Goal: Information Seeking & Learning: Check status

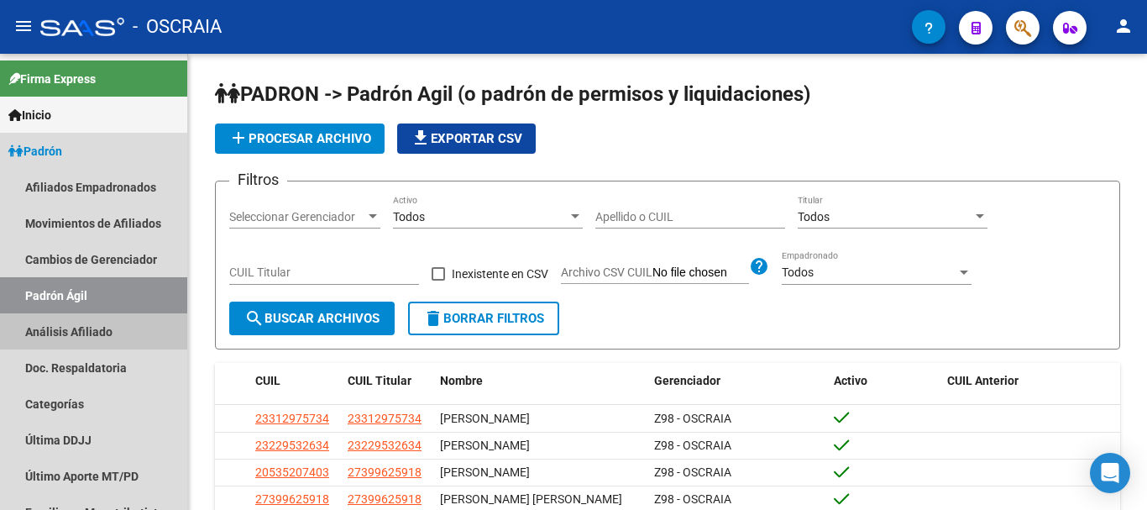
click at [74, 330] on link "Análisis Afiliado" at bounding box center [93, 331] width 187 height 36
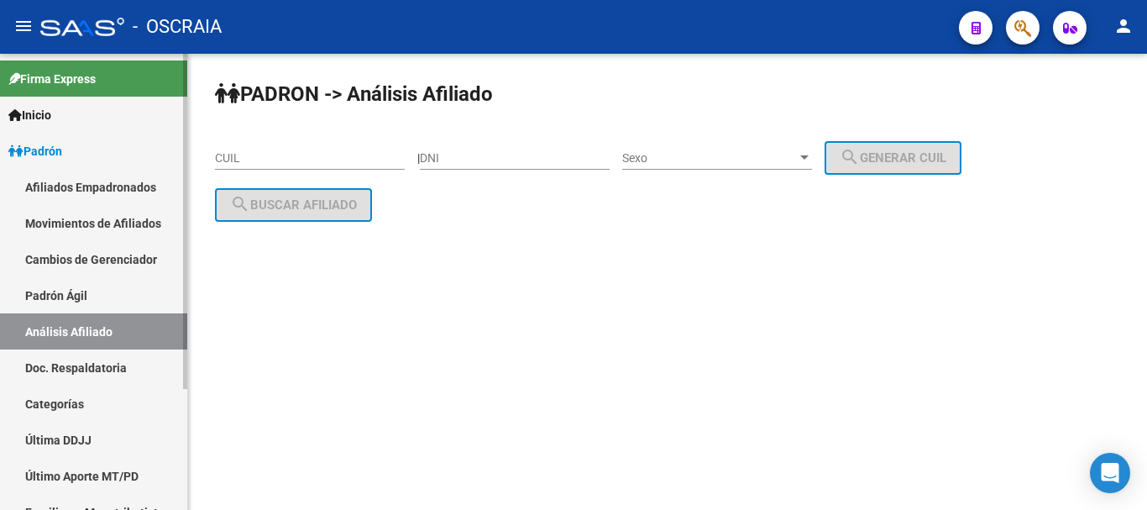
click at [88, 279] on link "Padrón Ágil" at bounding box center [93, 295] width 187 height 36
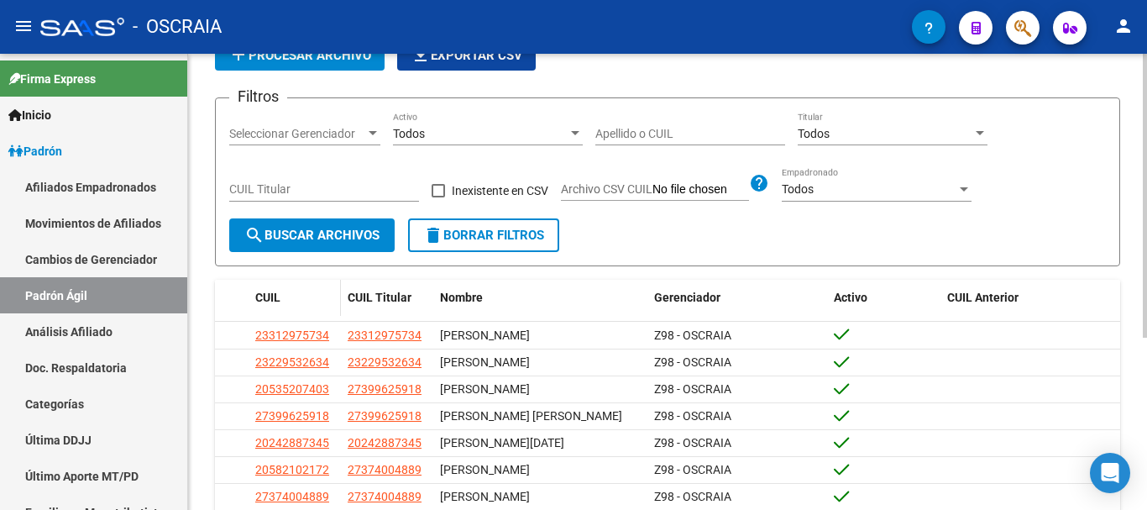
scroll to position [84, 0]
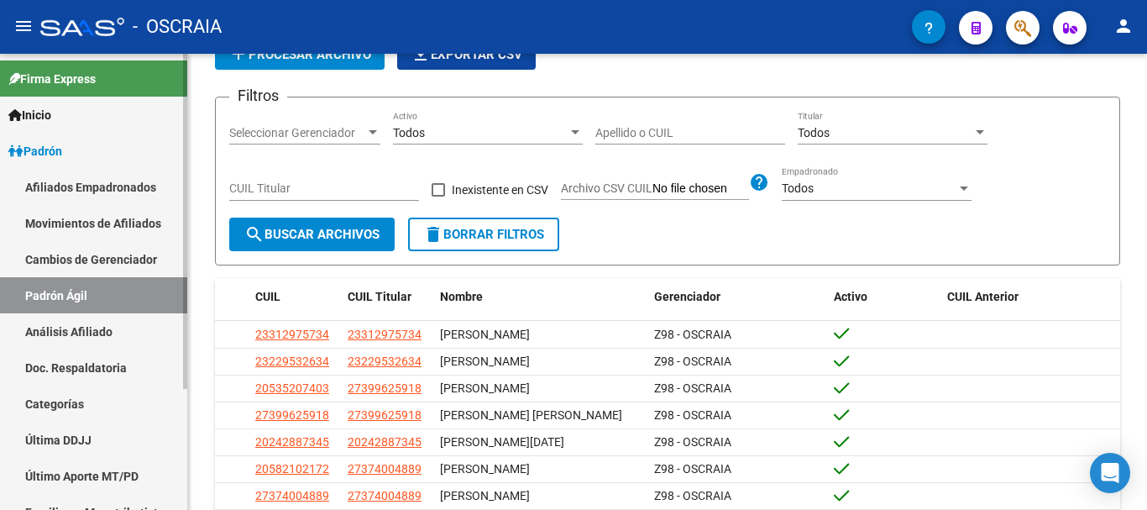
click at [60, 325] on link "Análisis Afiliado" at bounding box center [93, 331] width 187 height 36
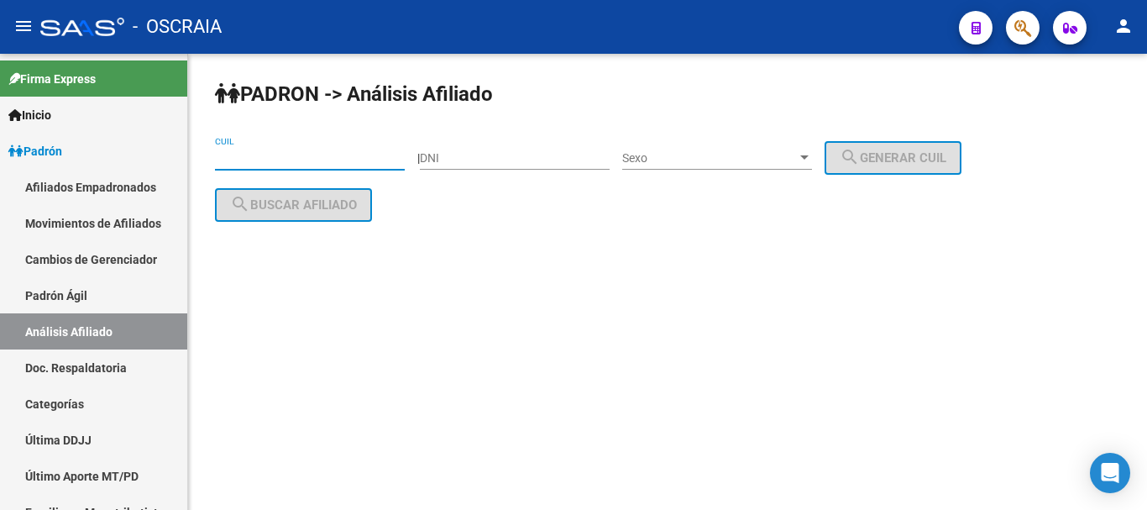
click at [328, 157] on input "CUIL" at bounding box center [310, 158] width 190 height 14
paste input "20-20231174-2"
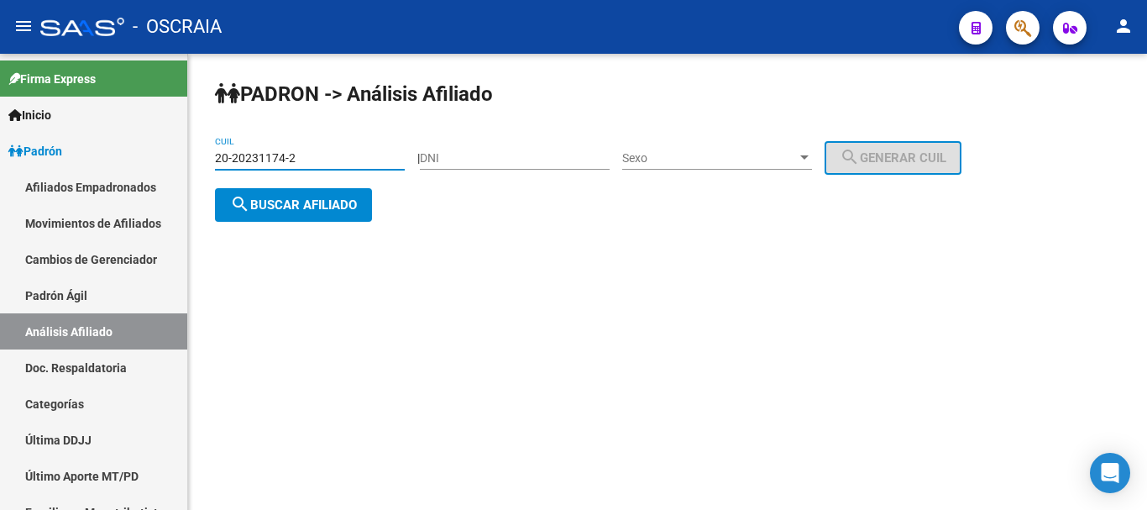
type input "20-20231174-2"
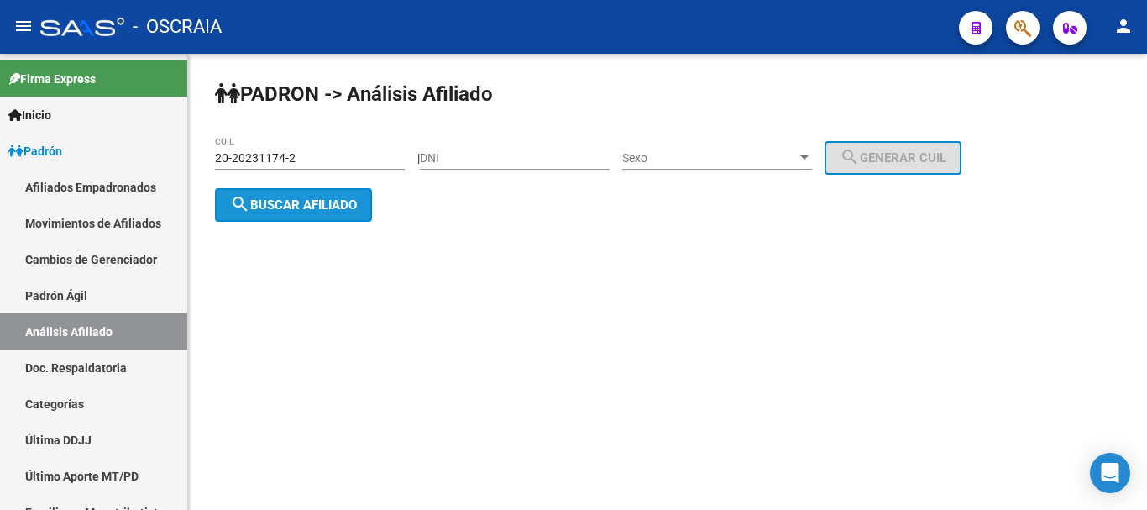
click at [345, 202] on span "search Buscar afiliado" at bounding box center [293, 204] width 127 height 15
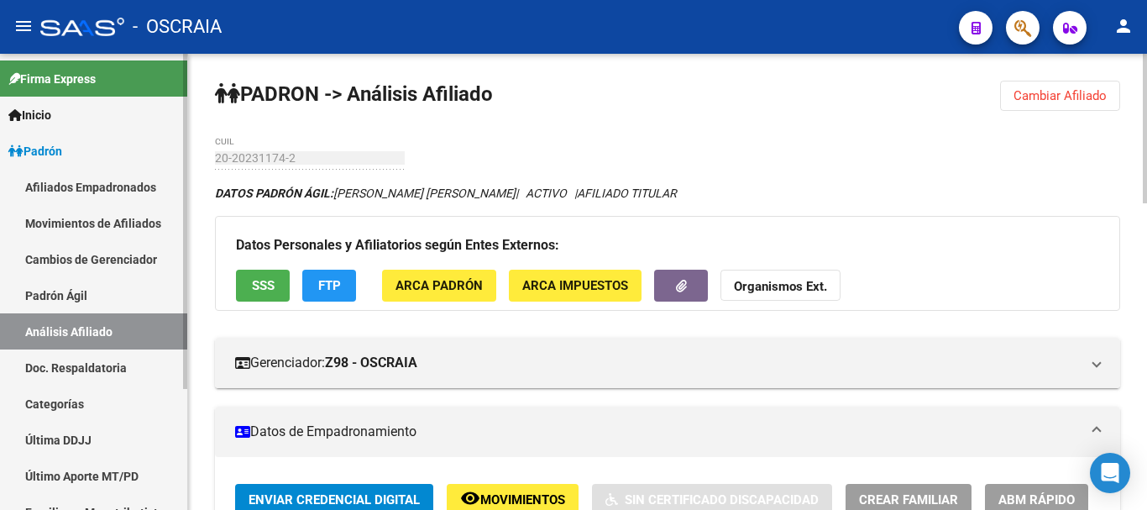
click at [86, 290] on link "Padrón Ágil" at bounding box center [93, 295] width 187 height 36
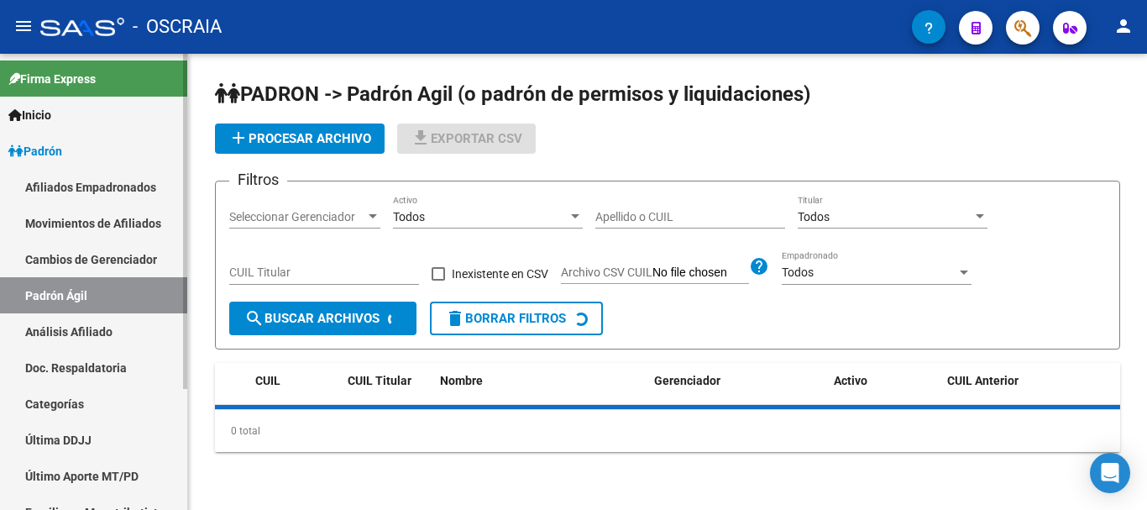
click at [81, 327] on link "Análisis Afiliado" at bounding box center [93, 331] width 187 height 36
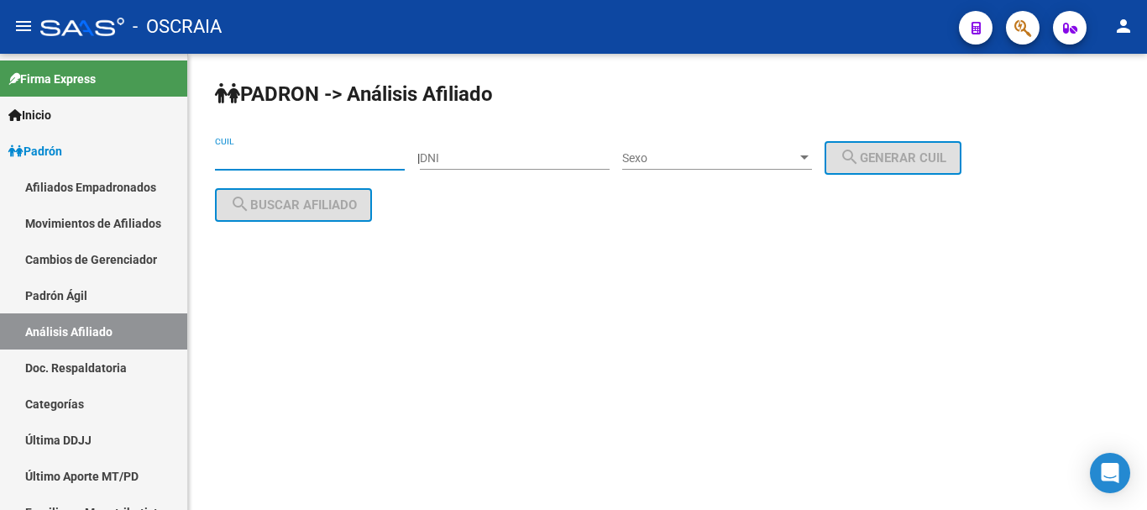
click at [290, 156] on input "CUIL" at bounding box center [310, 158] width 190 height 14
paste input "20-27863053-7"
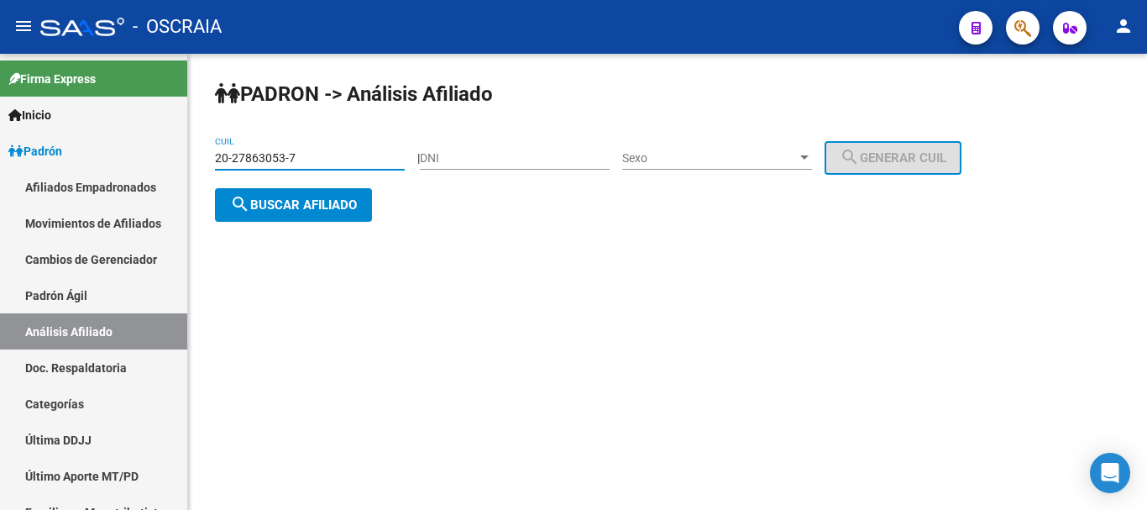
type input "20-27863053-7"
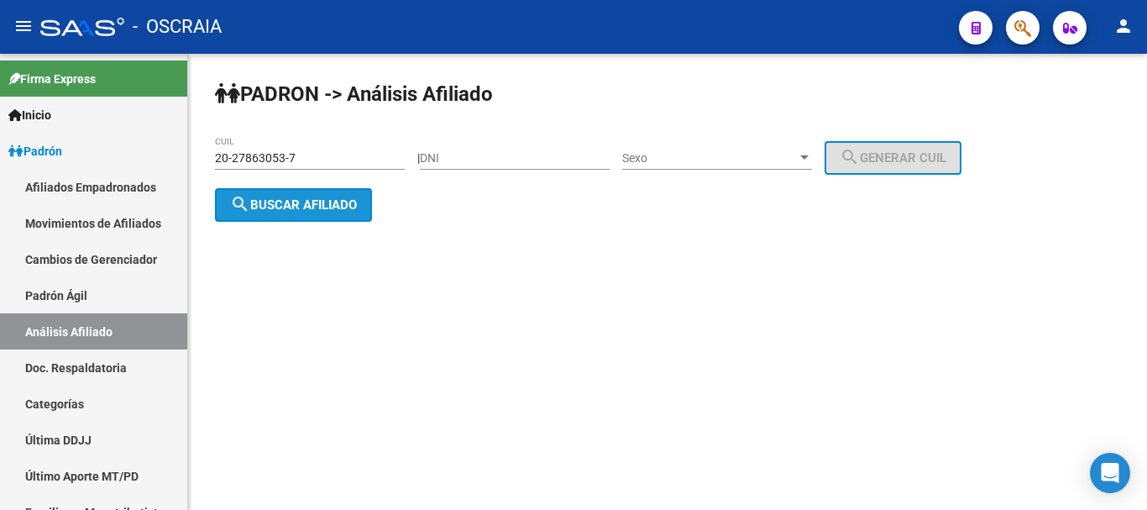
click at [334, 197] on span "search Buscar afiliado" at bounding box center [293, 204] width 127 height 15
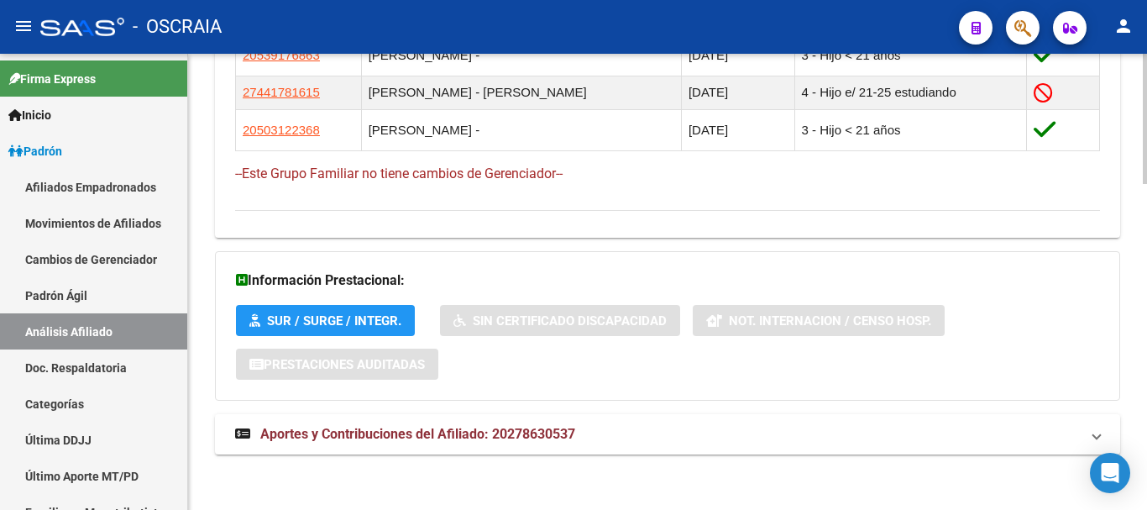
scroll to position [1144, 0]
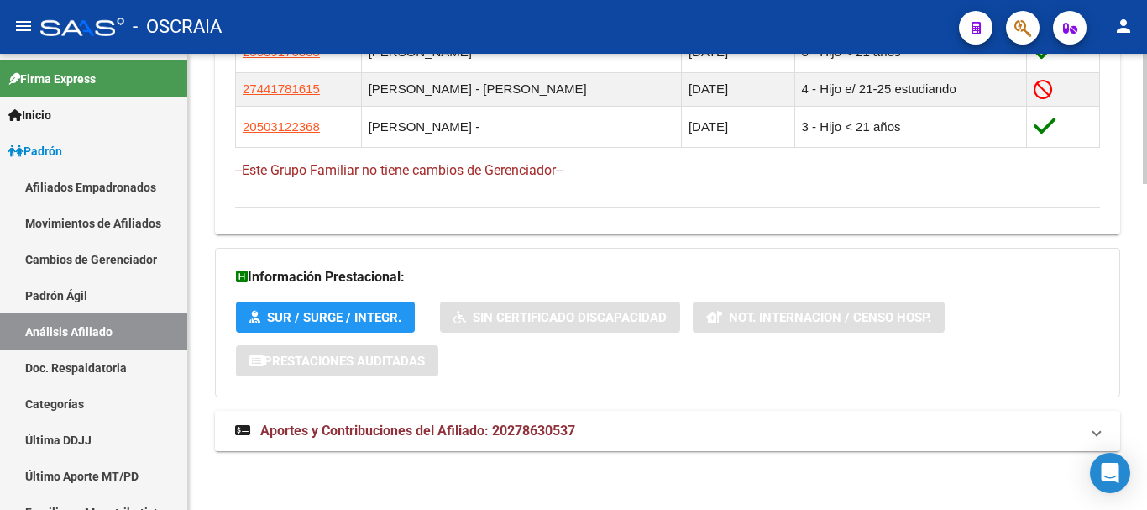
click at [364, 425] on span "Aportes y Contribuciones del Afiliado: 20278630537" at bounding box center [417, 430] width 315 height 16
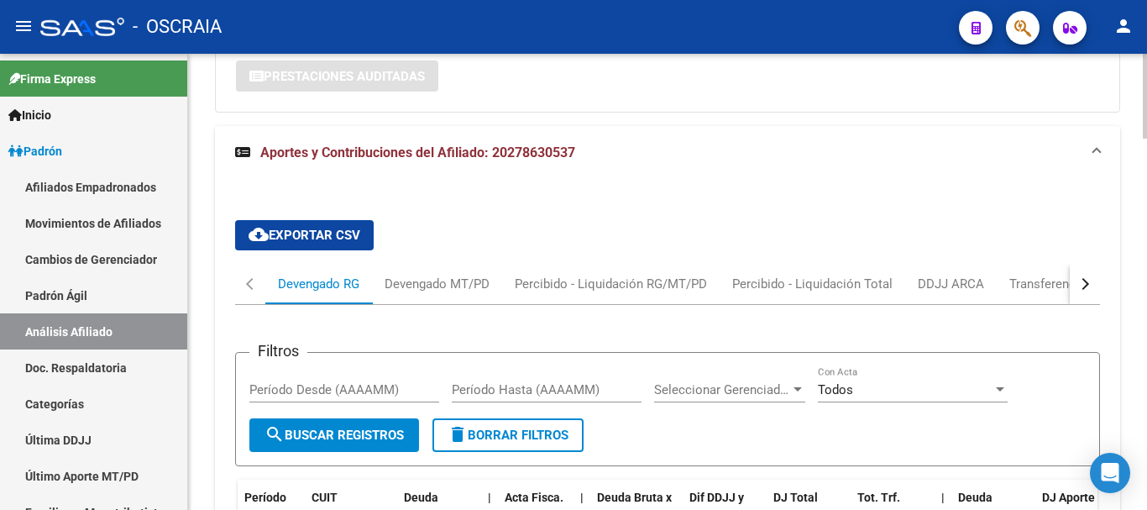
scroll to position [1427, 0]
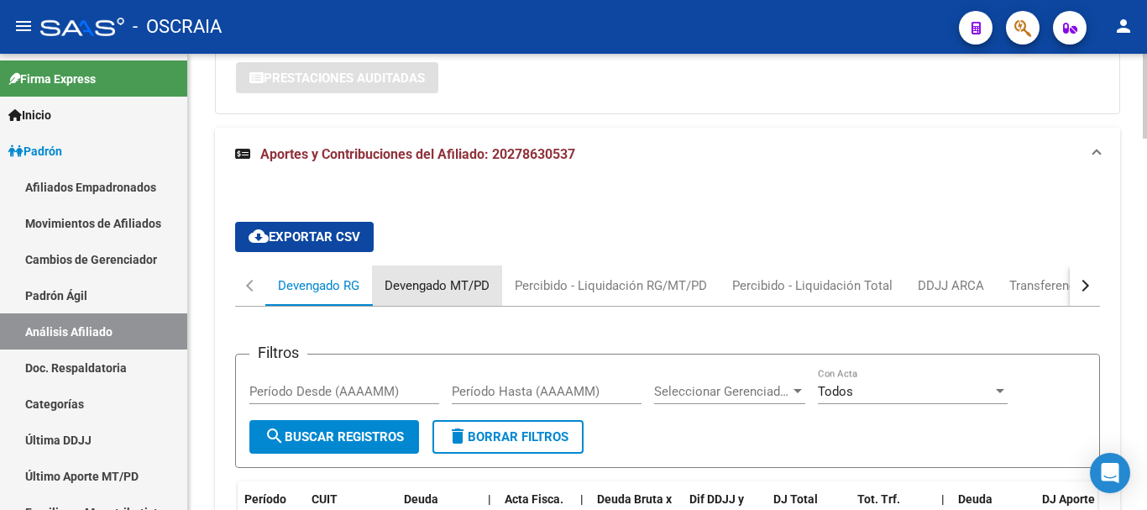
click at [439, 292] on div "Devengado MT/PD" at bounding box center [437, 285] width 105 height 18
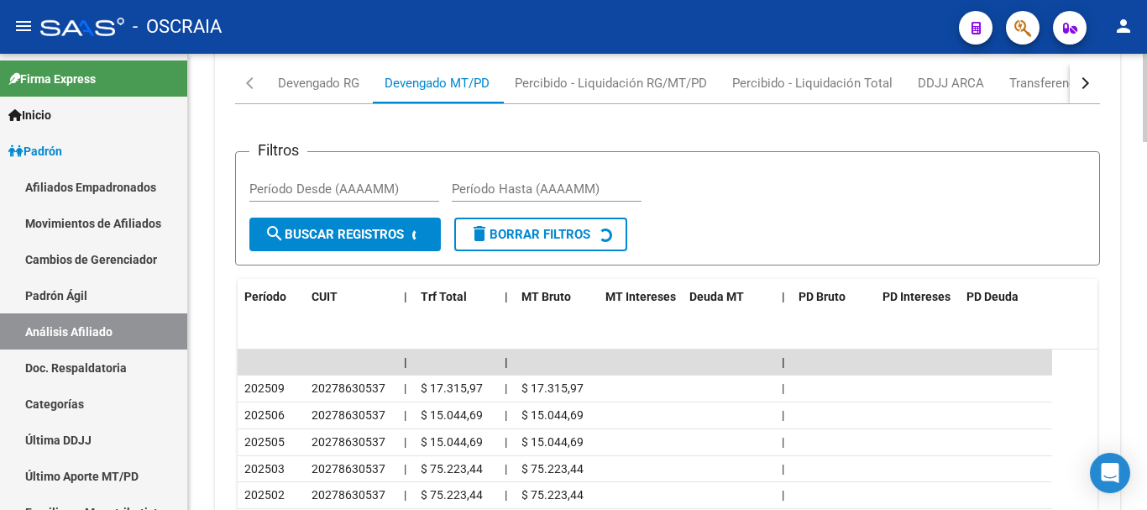
scroll to position [1743, 0]
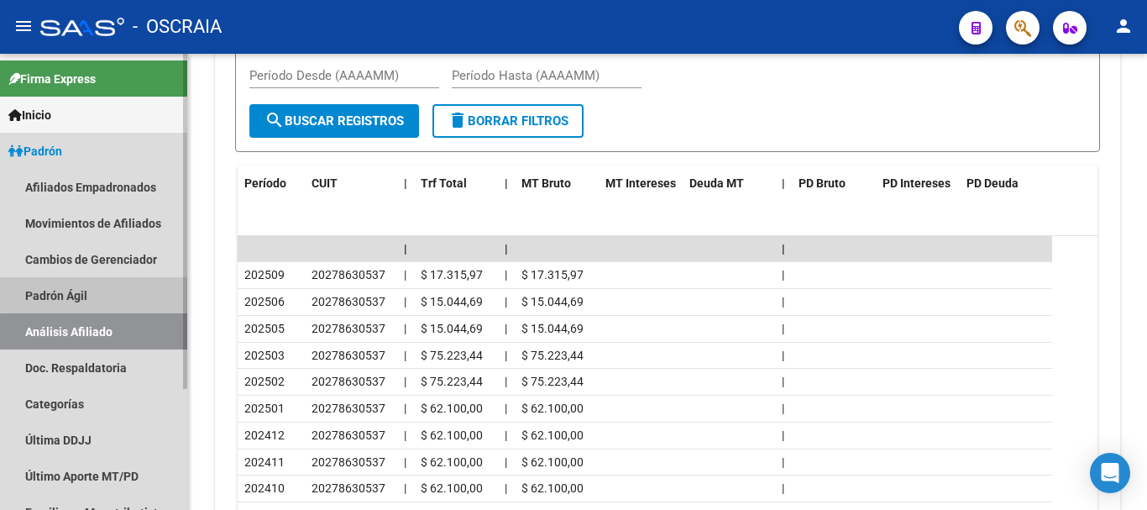
click at [102, 289] on link "Padrón Ágil" at bounding box center [93, 295] width 187 height 36
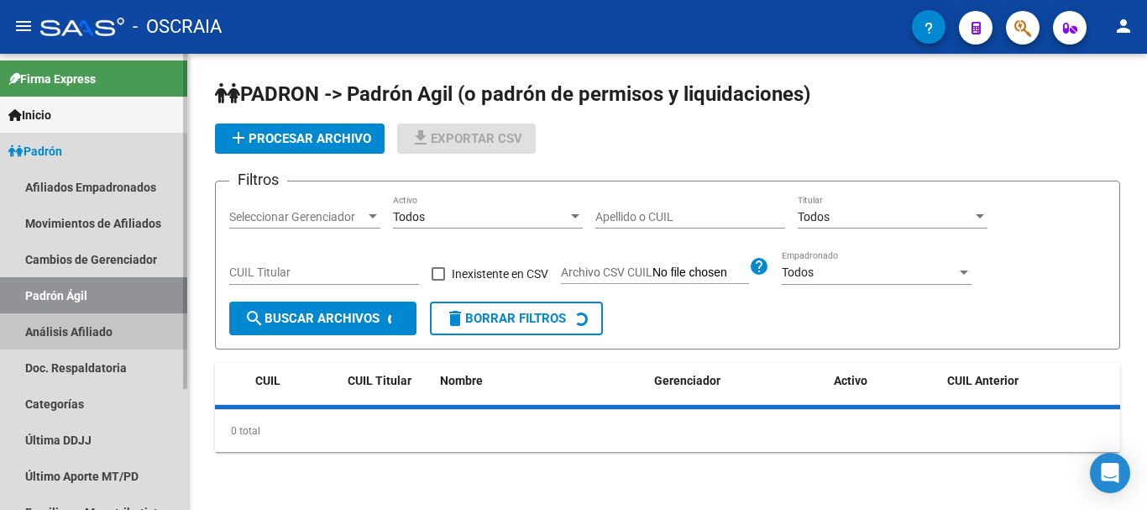
click at [96, 335] on link "Análisis Afiliado" at bounding box center [93, 331] width 187 height 36
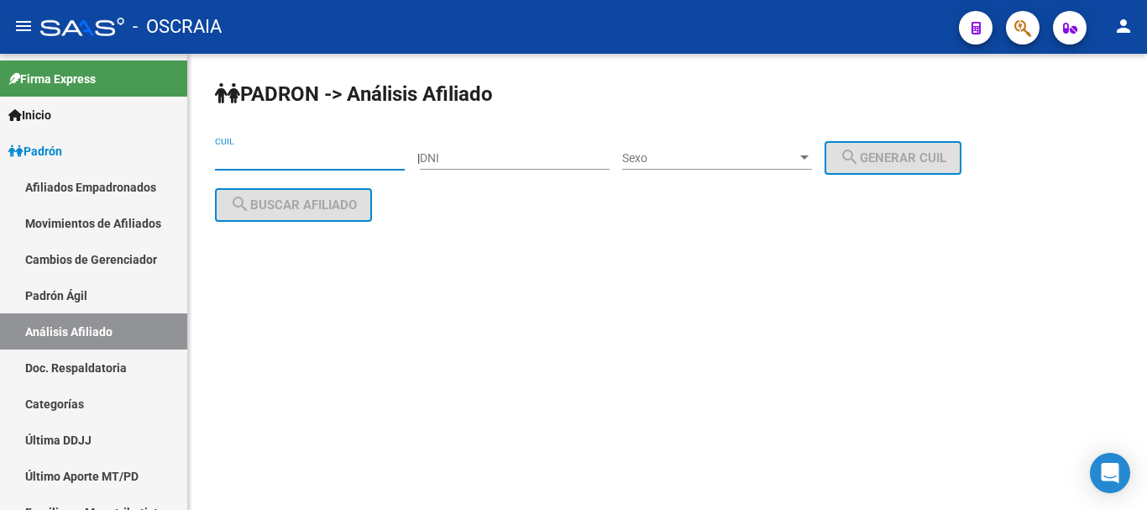
click at [274, 156] on input "CUIL" at bounding box center [310, 158] width 190 height 14
paste input "20-24157160-3"
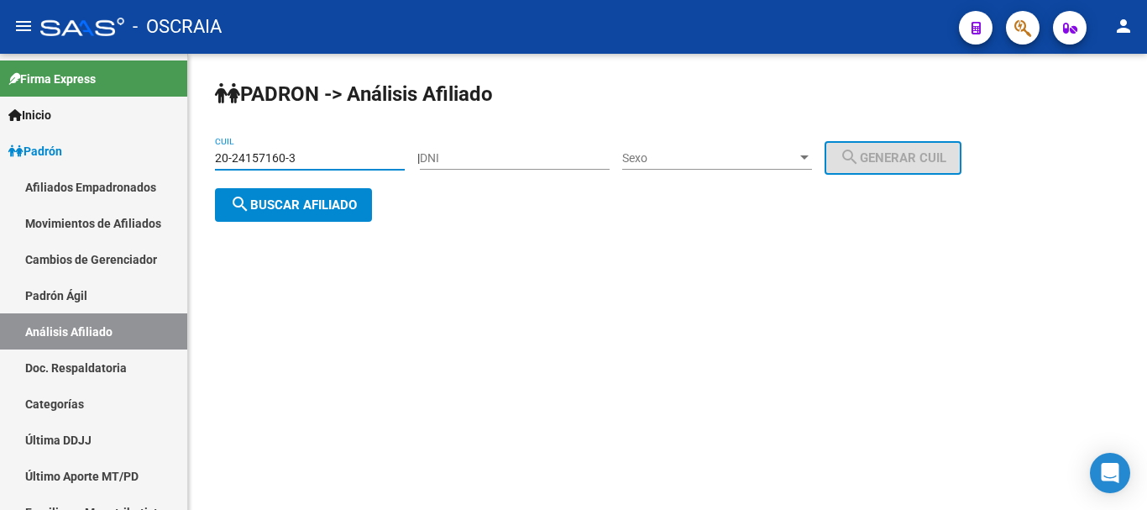
type input "20-24157160-3"
click at [323, 199] on span "search Buscar afiliado" at bounding box center [293, 204] width 127 height 15
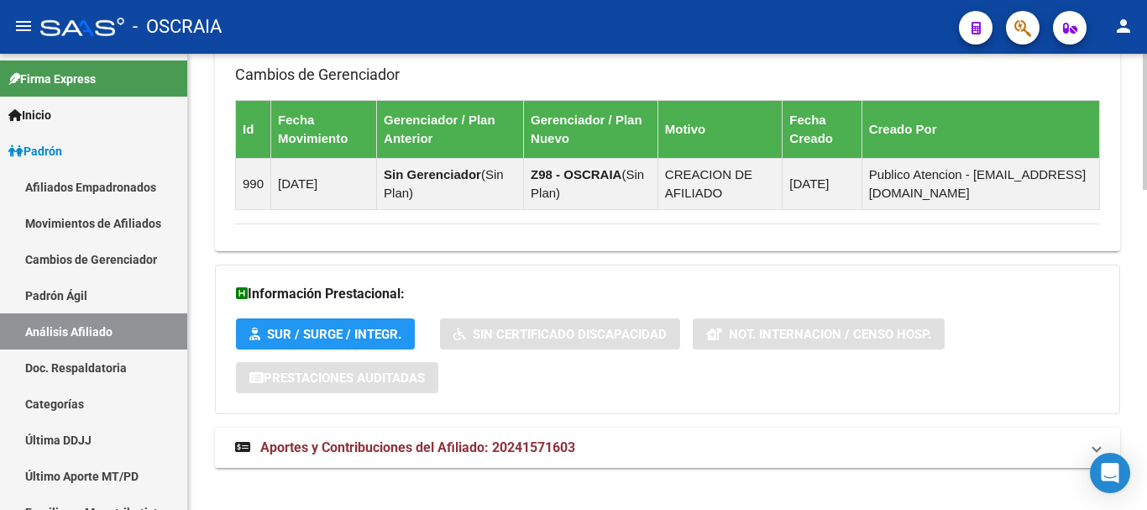
scroll to position [1068, 0]
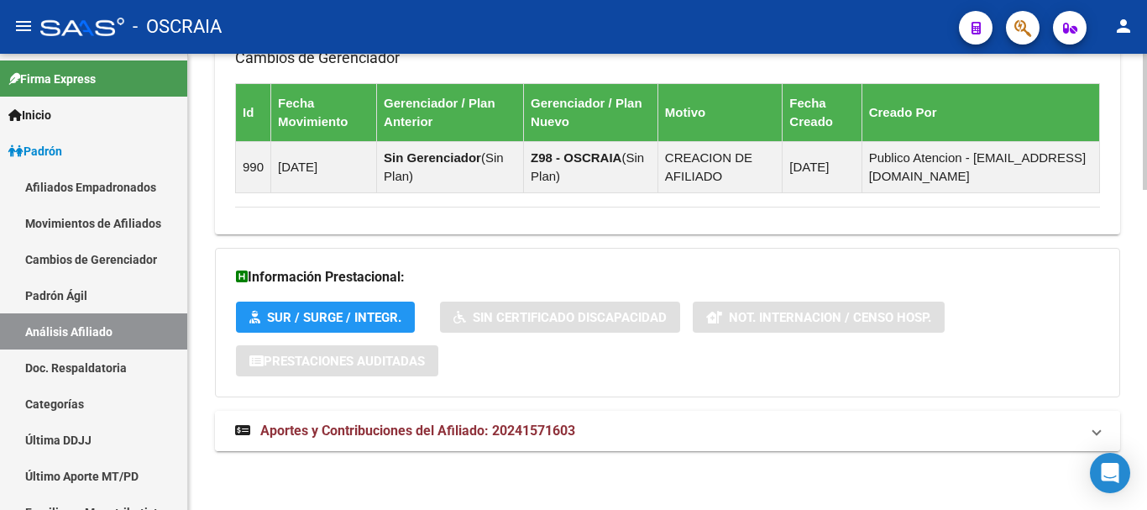
click at [369, 426] on span "Aportes y Contribuciones del Afiliado: 20241571603" at bounding box center [417, 430] width 315 height 16
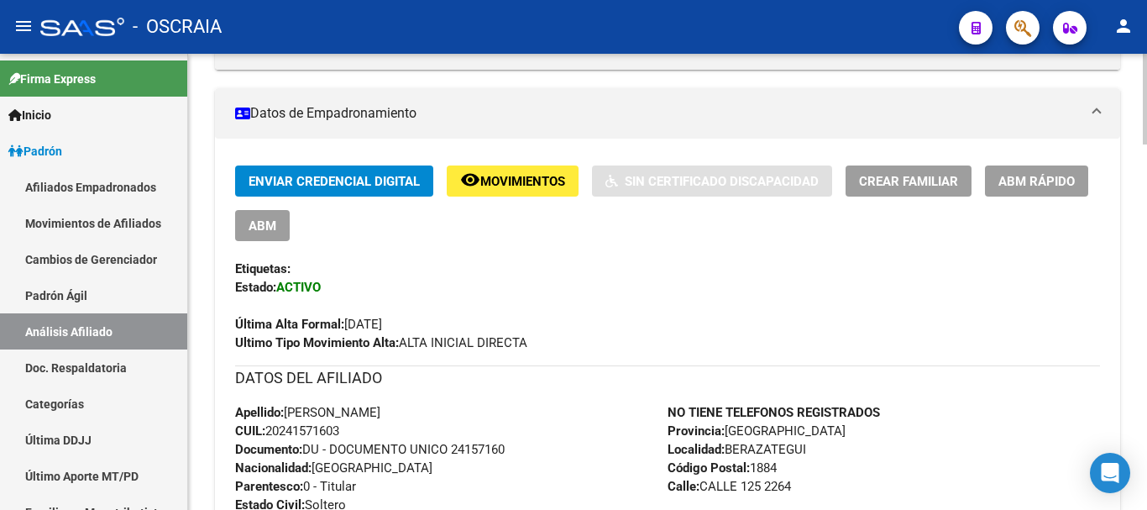
scroll to position [312, 0]
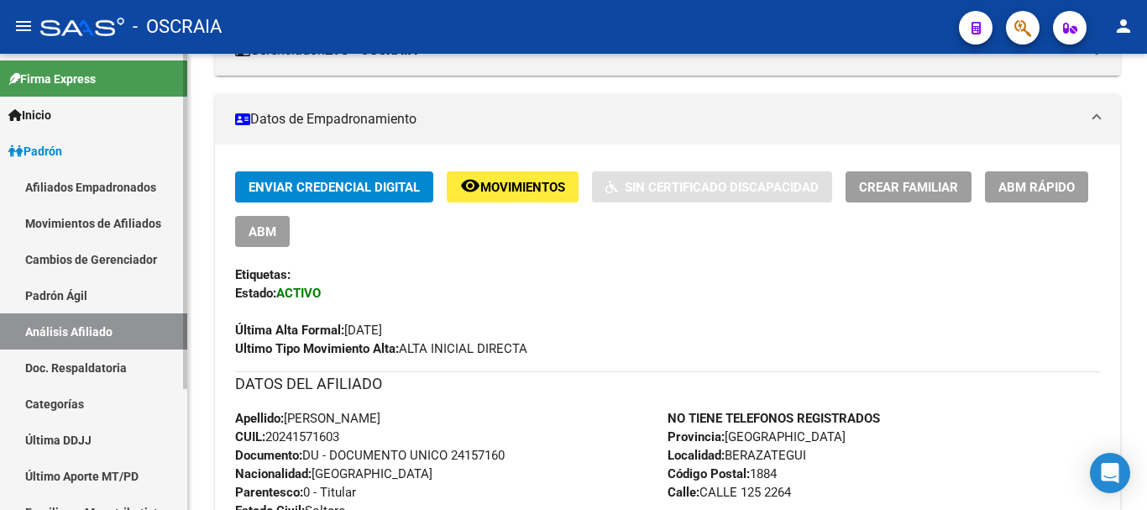
click at [86, 303] on link "Padrón Ágil" at bounding box center [93, 295] width 187 height 36
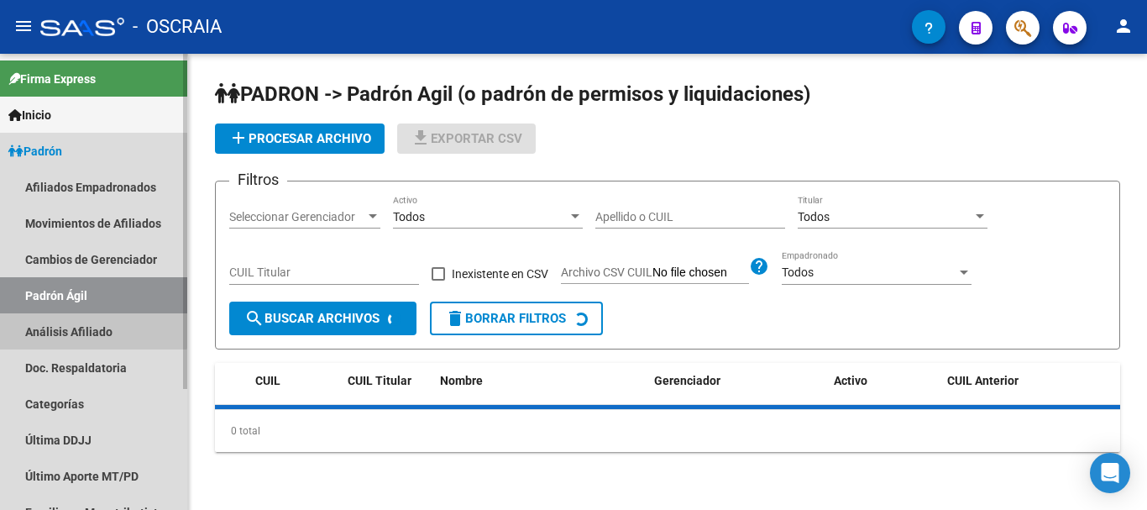
click at [83, 325] on link "Análisis Afiliado" at bounding box center [93, 331] width 187 height 36
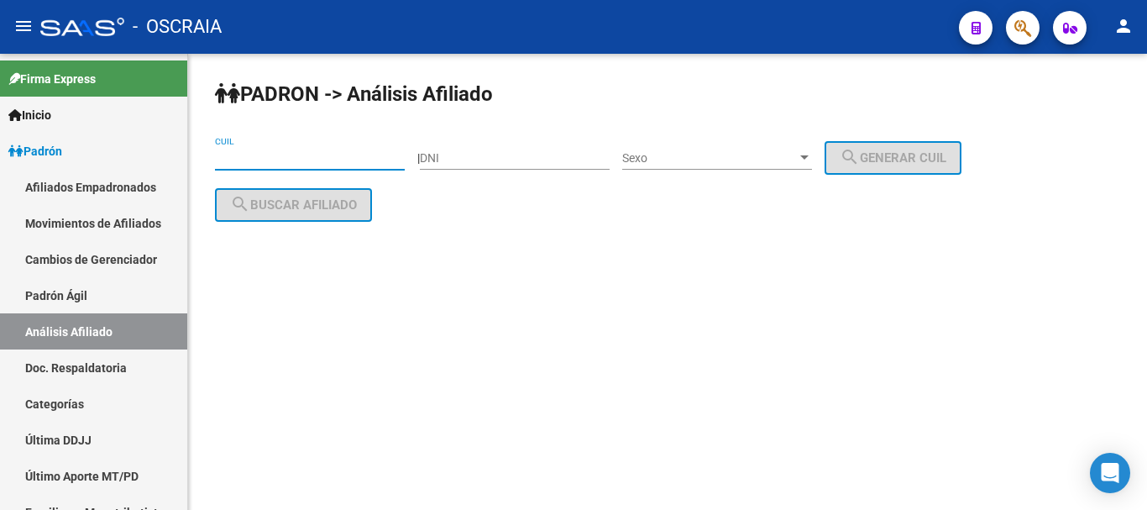
click at [292, 151] on input "CUIL" at bounding box center [310, 158] width 190 height 14
paste input "20-29029287-6"
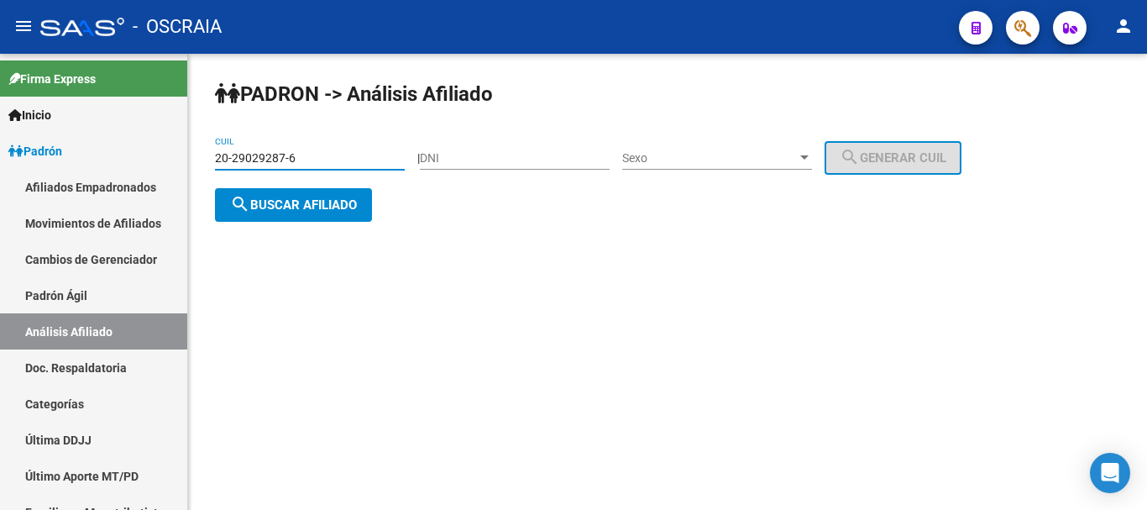
type input "20-29029287-6"
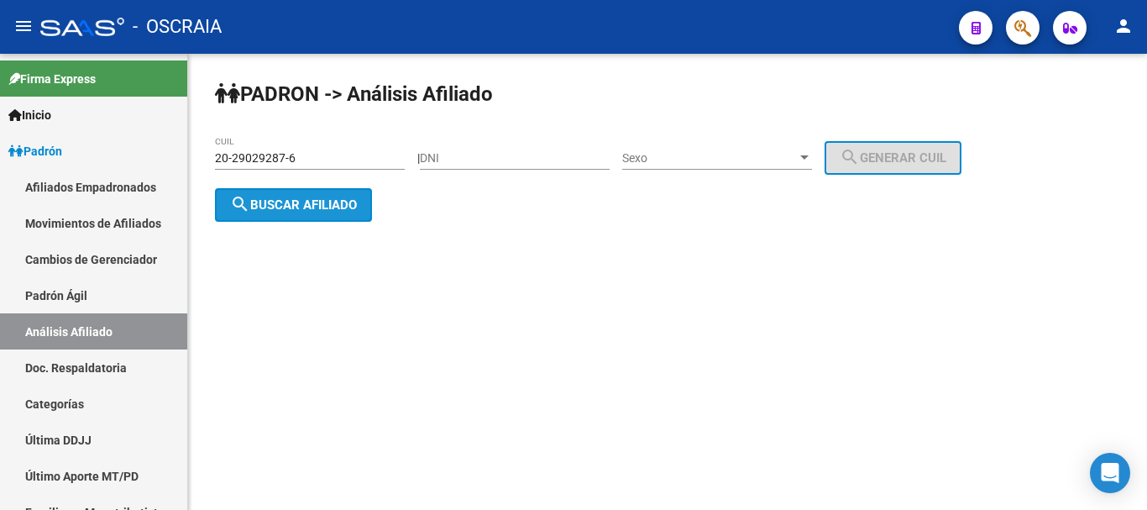
click at [268, 197] on span "search Buscar afiliado" at bounding box center [293, 204] width 127 height 15
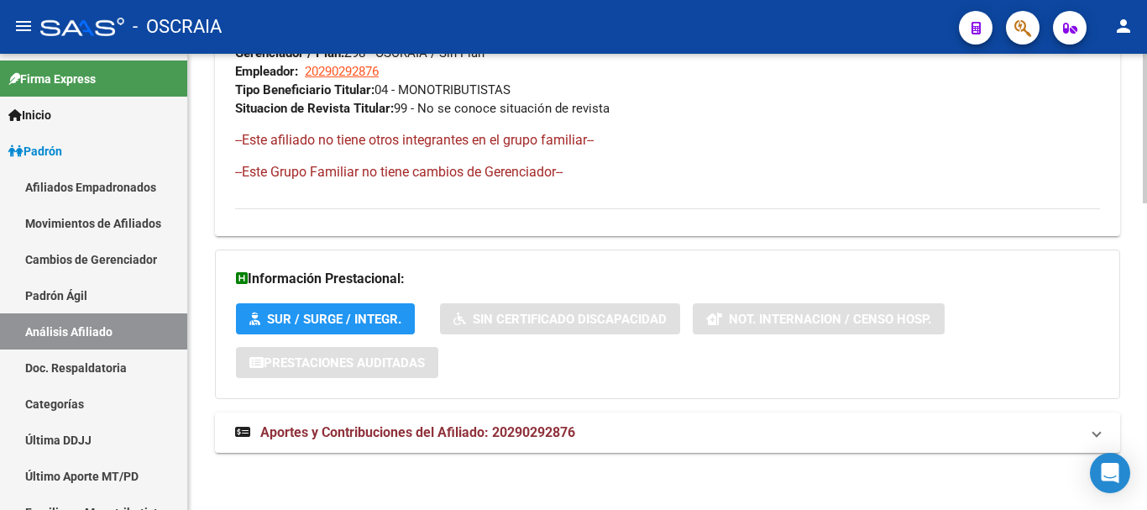
scroll to position [934, 0]
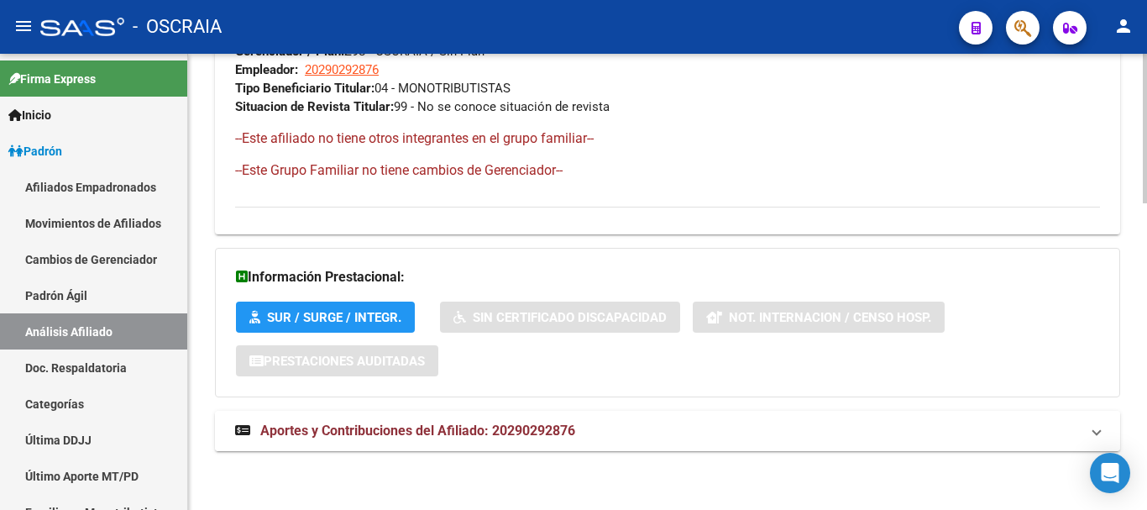
click at [496, 426] on span "Aportes y Contribuciones del Afiliado: 20290292876" at bounding box center [417, 430] width 315 height 16
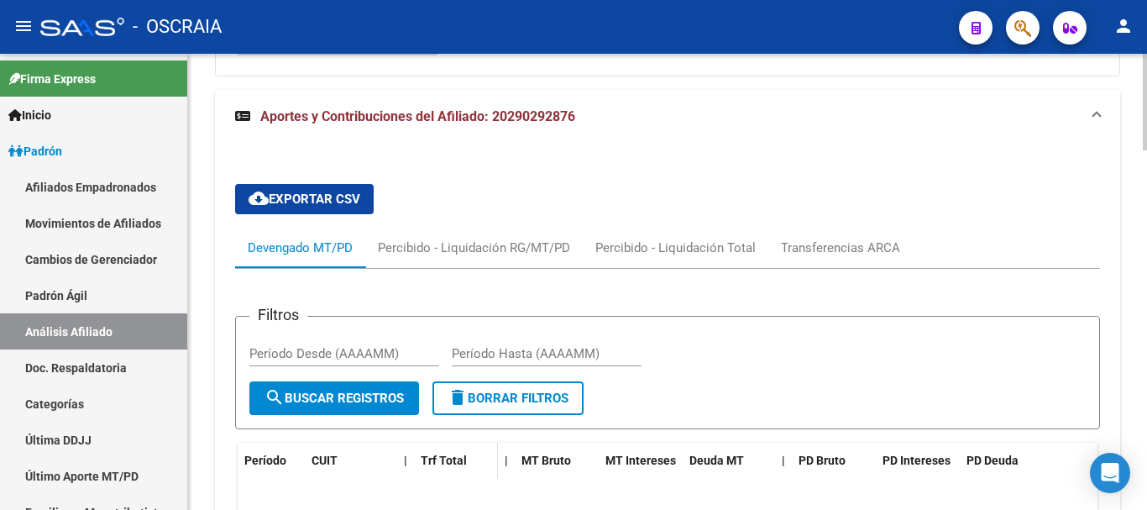
scroll to position [1185, 0]
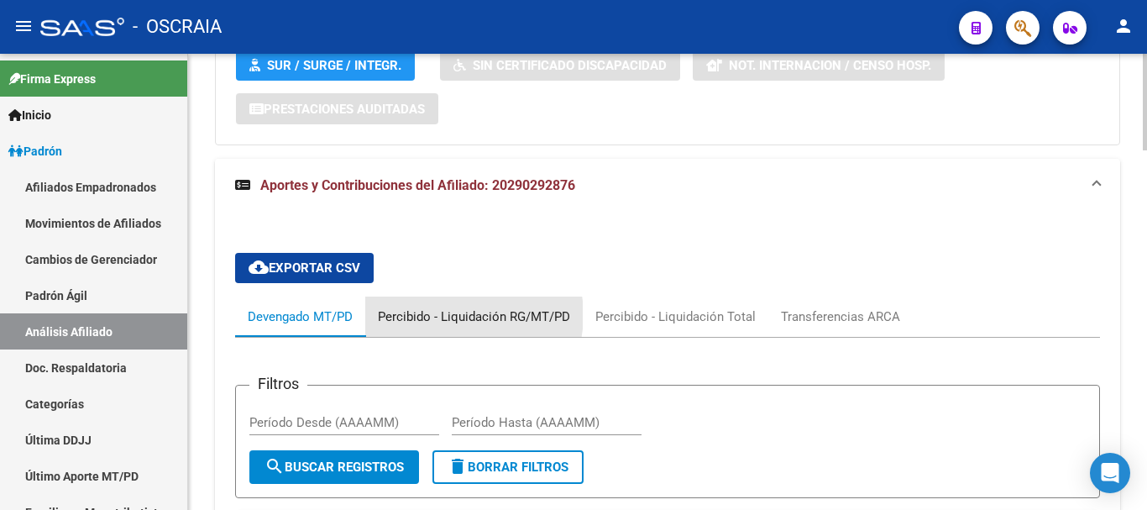
click at [453, 315] on div "Percibido - Liquidación RG/MT/PD" at bounding box center [474, 316] width 192 height 18
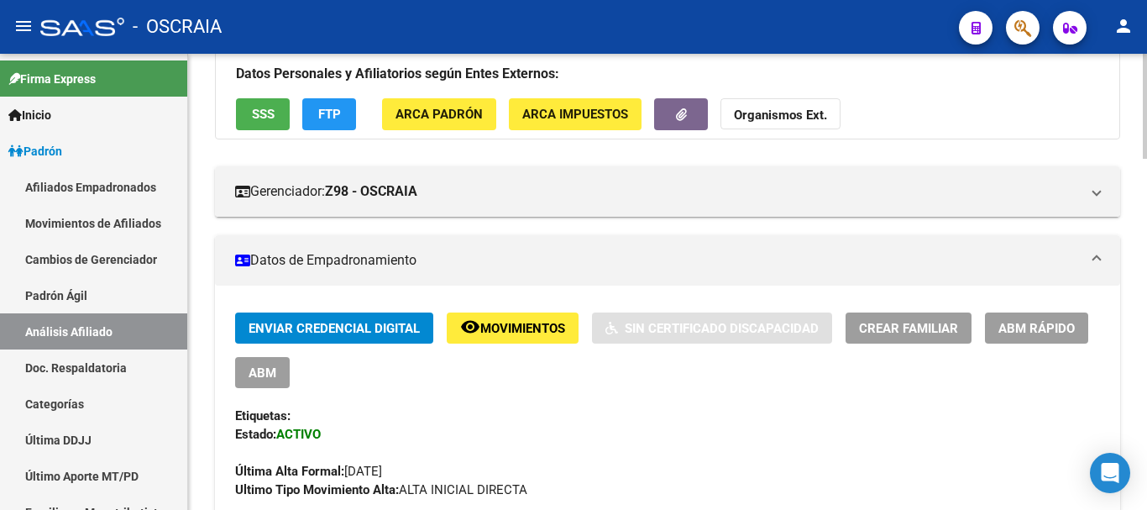
scroll to position [0, 0]
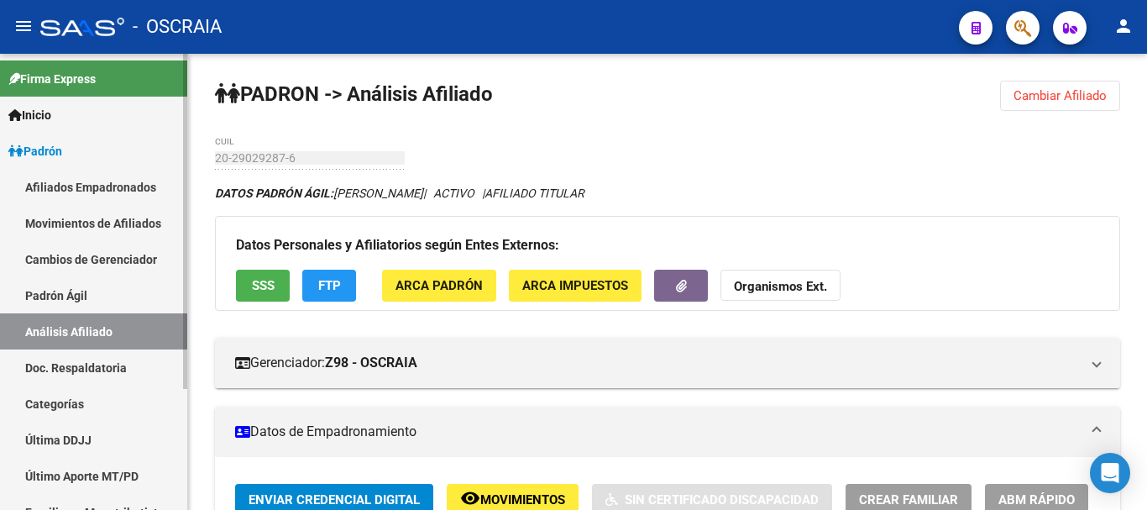
click at [73, 298] on link "Padrón Ágil" at bounding box center [93, 295] width 187 height 36
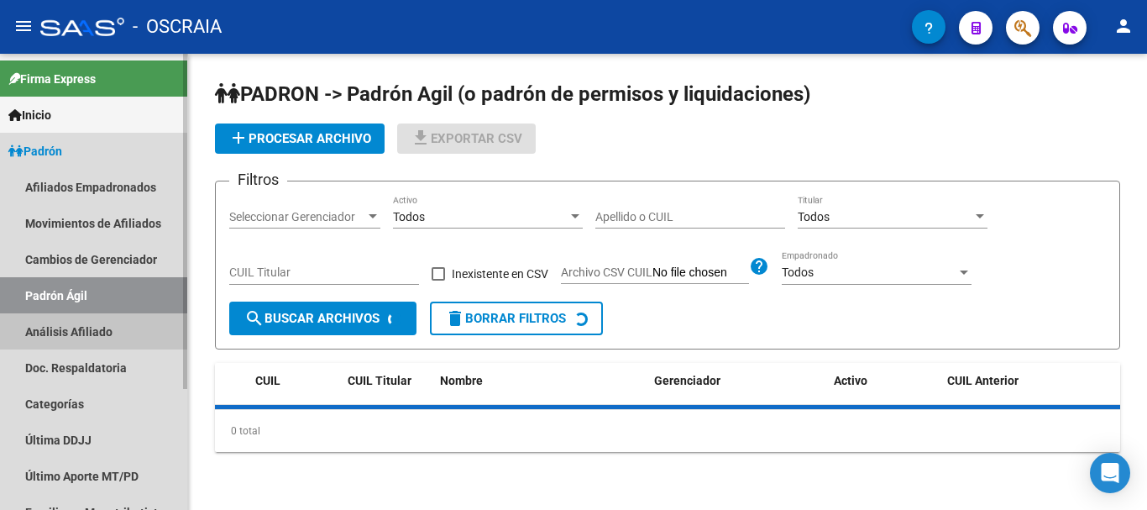
click at [75, 334] on link "Análisis Afiliado" at bounding box center [93, 331] width 187 height 36
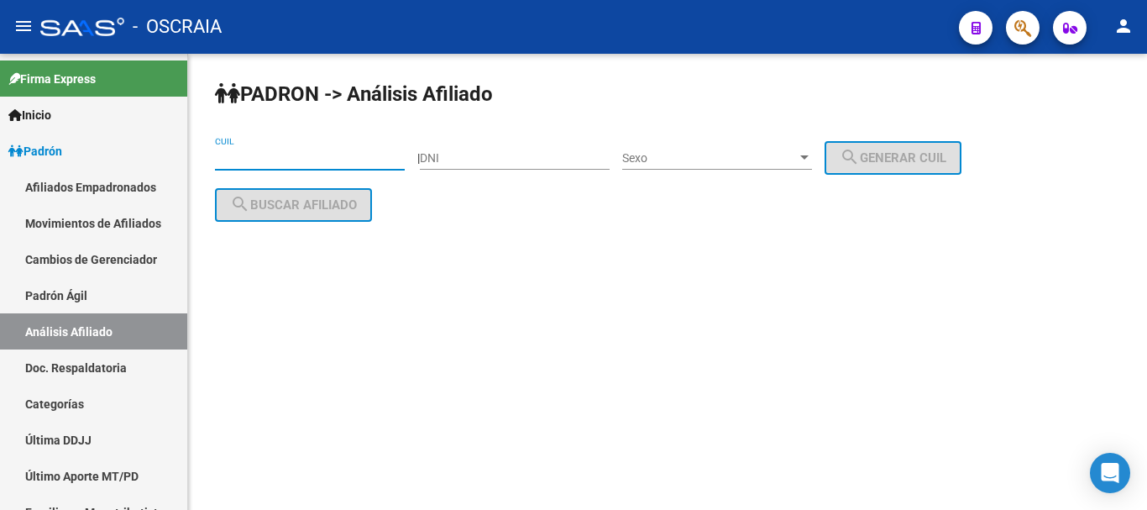
click at [301, 161] on input "CUIL" at bounding box center [310, 158] width 190 height 14
paste input "20-95943788-3"
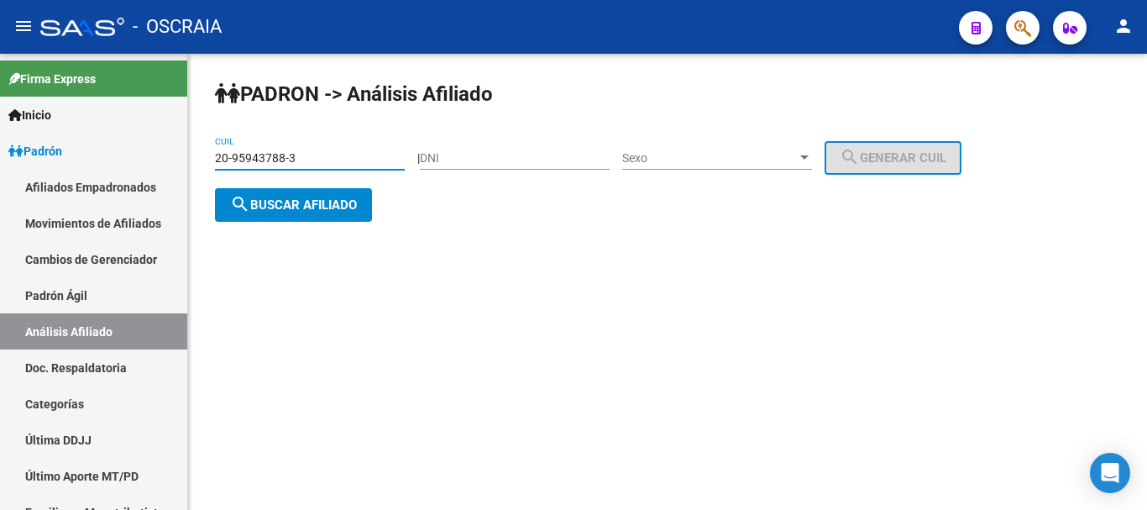
type input "20-95943788-3"
click at [315, 200] on span "search Buscar afiliado" at bounding box center [293, 204] width 127 height 15
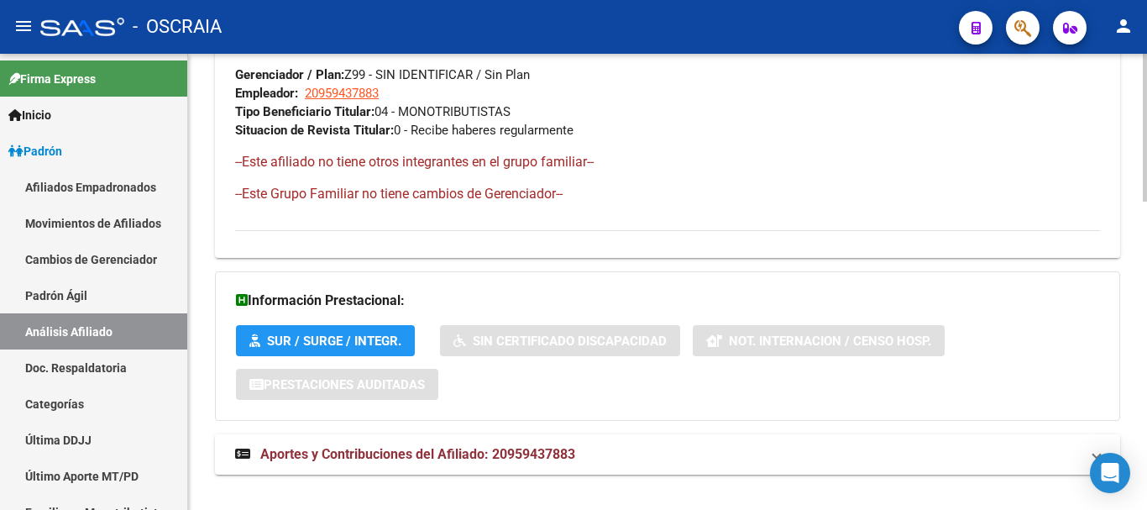
scroll to position [947, 0]
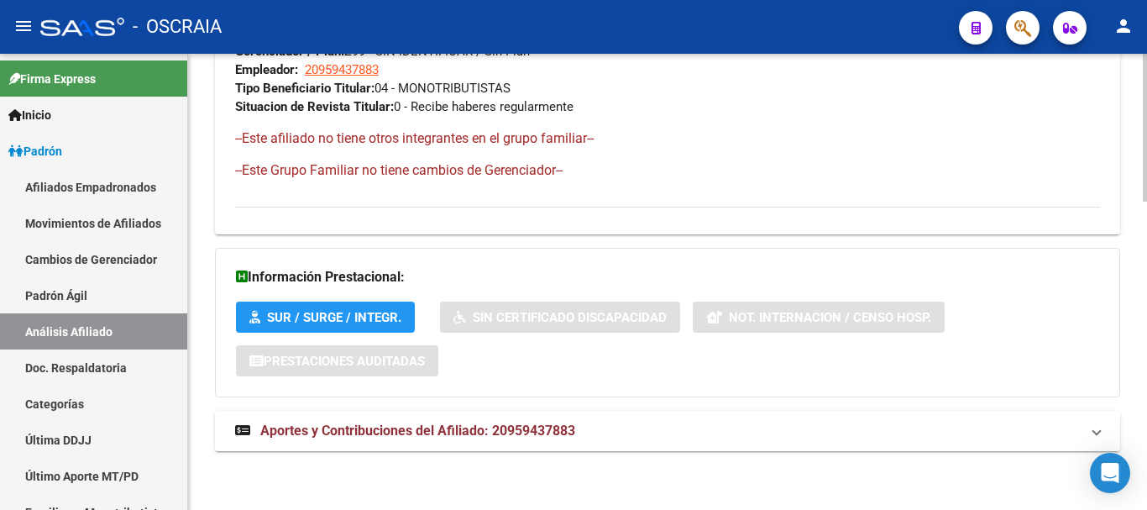
click at [452, 432] on span "Aportes y Contribuciones del Afiliado: 20959437883" at bounding box center [417, 430] width 315 height 16
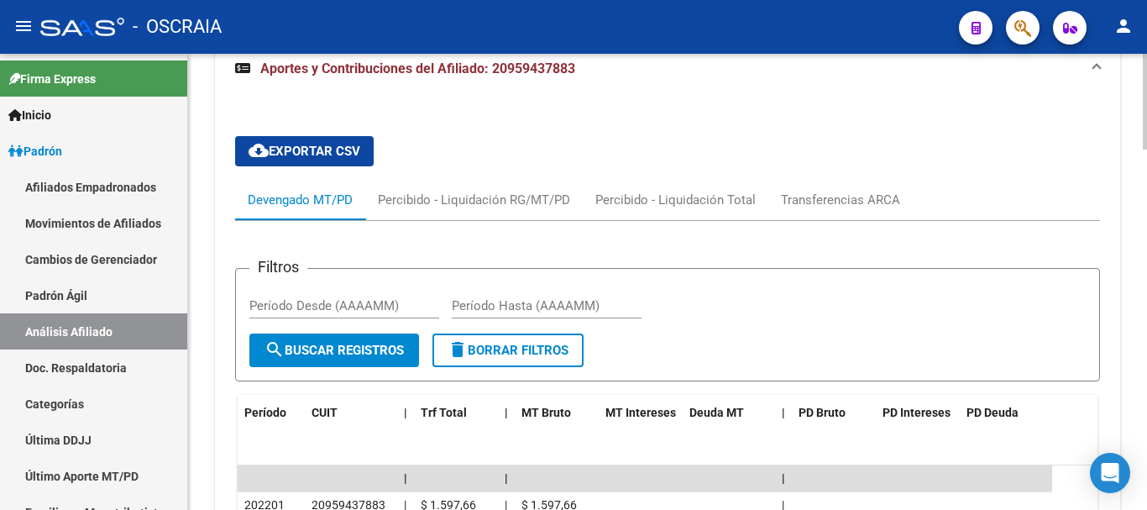
scroll to position [1367, 0]
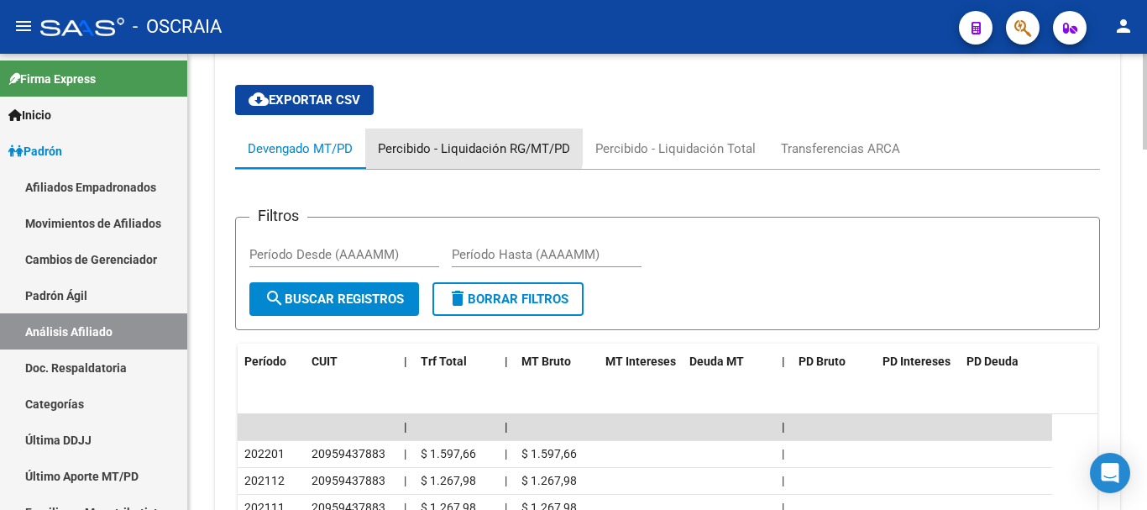
click at [473, 144] on div "Percibido - Liquidación RG/MT/PD" at bounding box center [474, 148] width 192 height 18
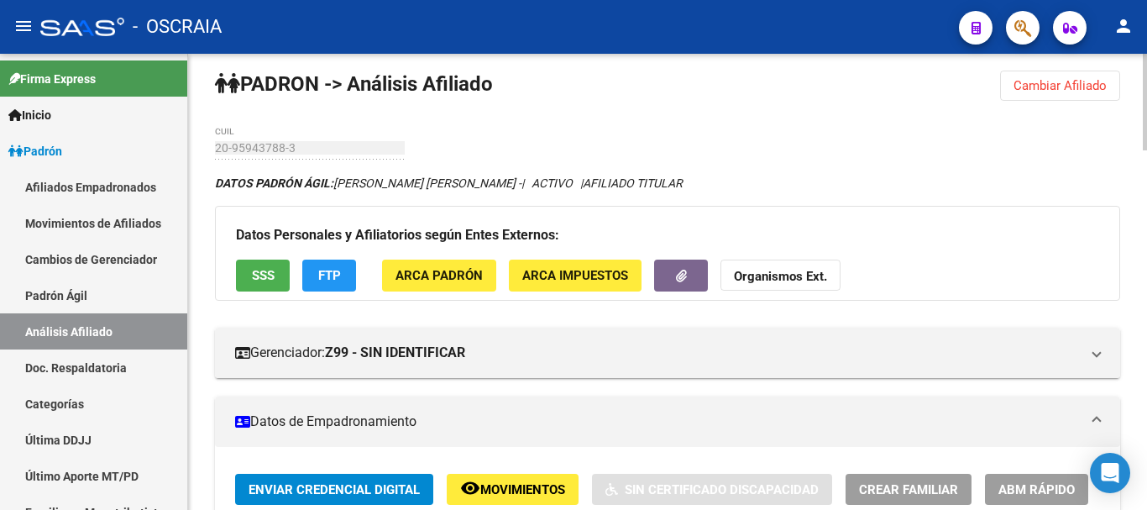
scroll to position [0, 0]
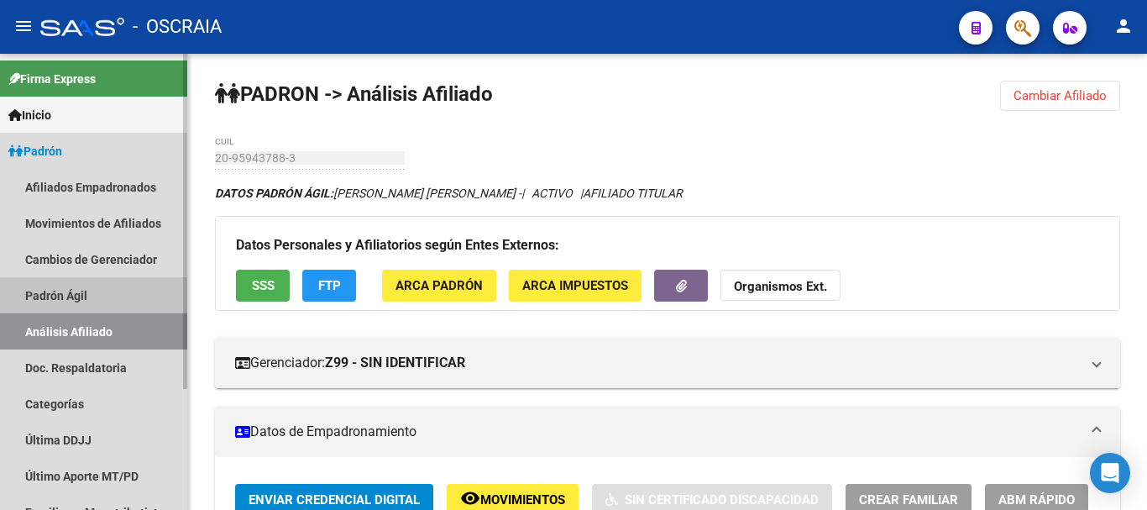
click at [79, 296] on link "Padrón Ágil" at bounding box center [93, 295] width 187 height 36
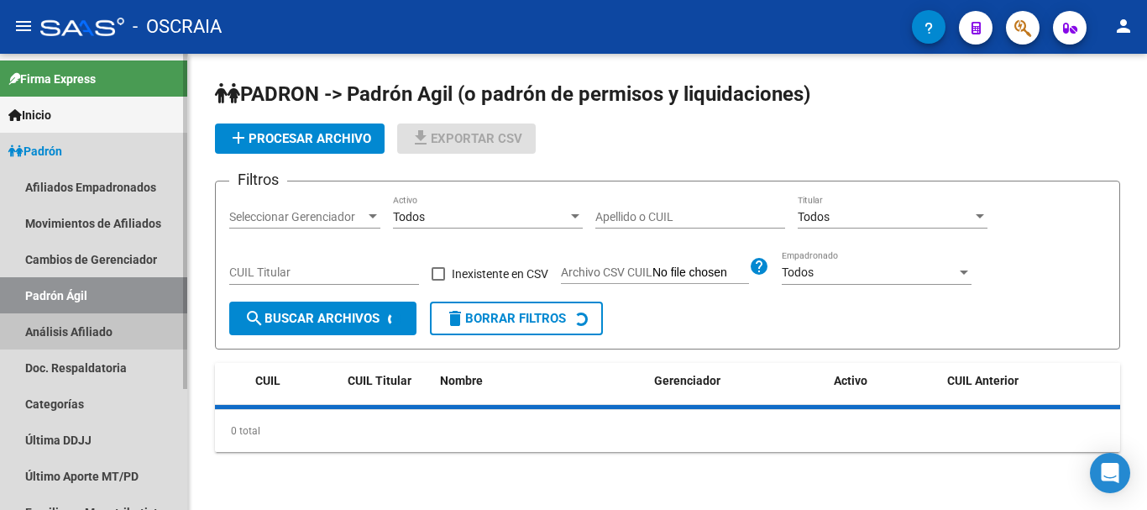
click at [78, 322] on link "Análisis Afiliado" at bounding box center [93, 331] width 187 height 36
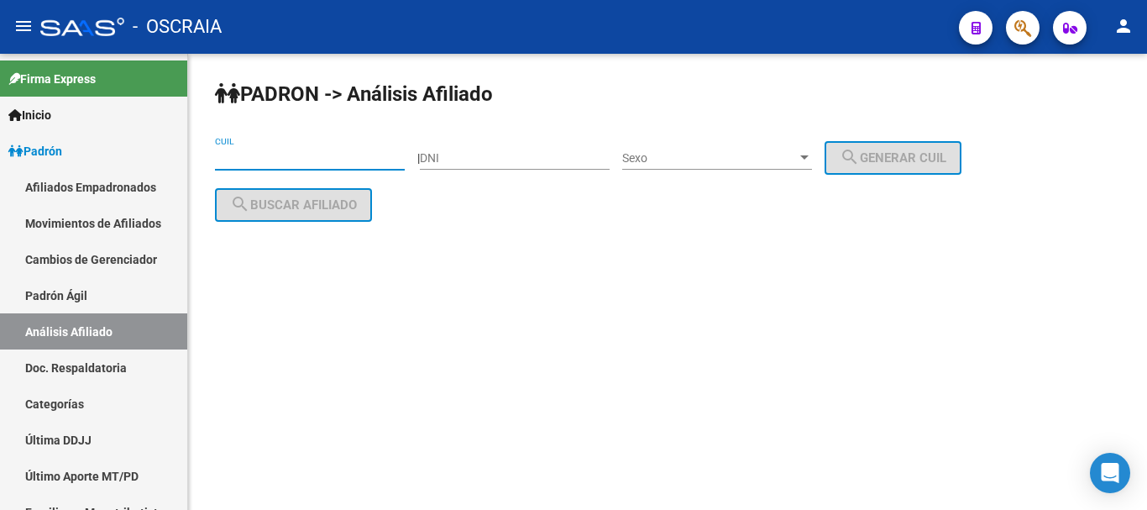
click at [289, 153] on input "CUIL" at bounding box center [310, 158] width 190 height 14
paste input "20-95868783-5"
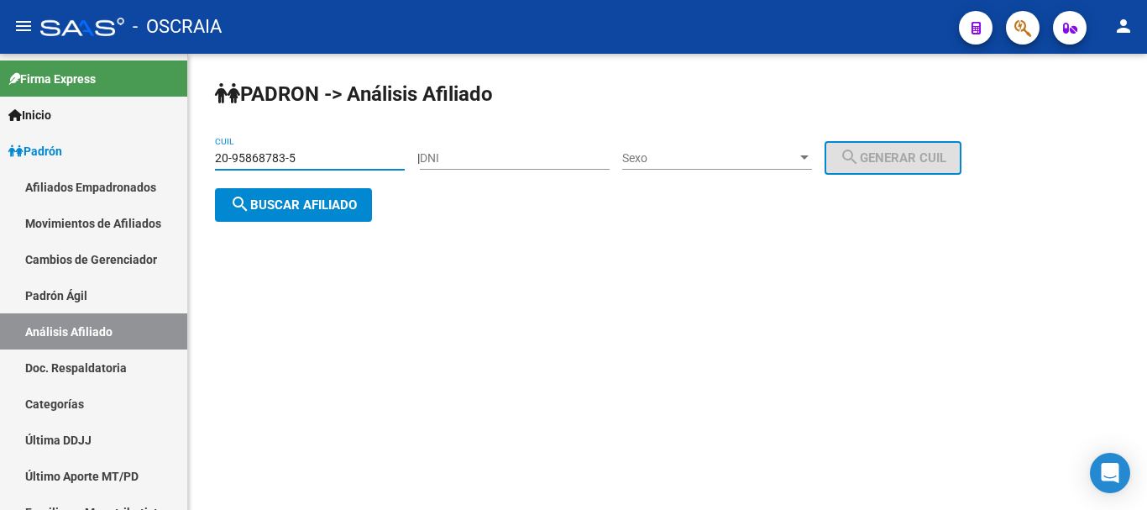
type input "20-95868783-5"
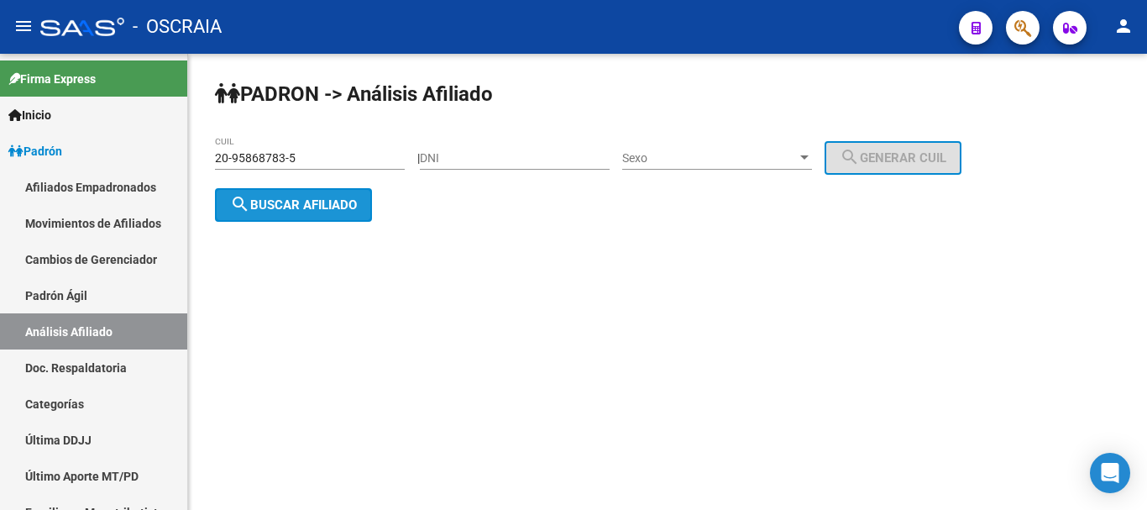
click at [339, 202] on span "search Buscar afiliado" at bounding box center [293, 204] width 127 height 15
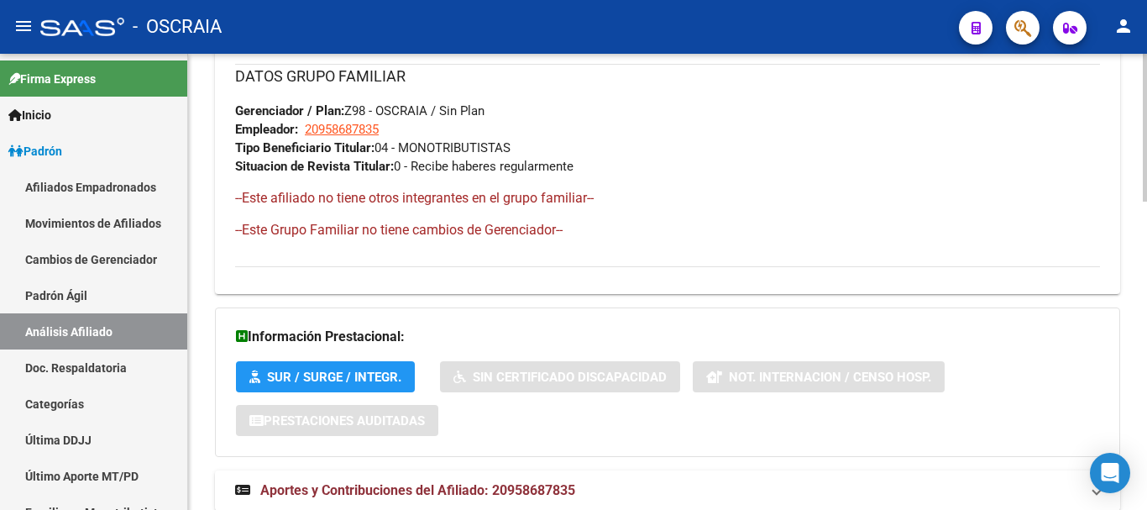
scroll to position [947, 0]
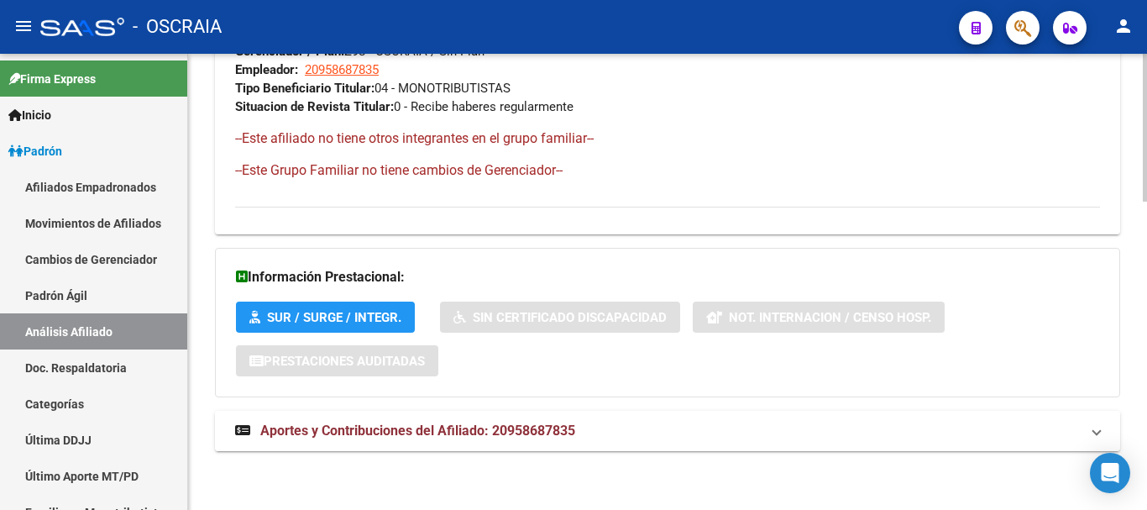
click at [464, 423] on span "Aportes y Contribuciones del Afiliado: 20958687835" at bounding box center [417, 430] width 315 height 16
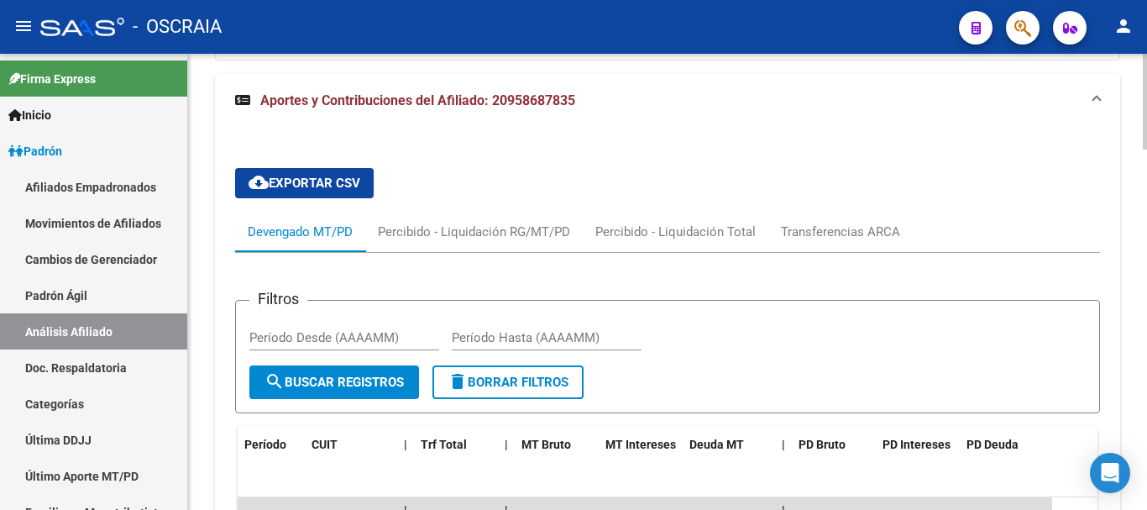
scroll to position [1283, 0]
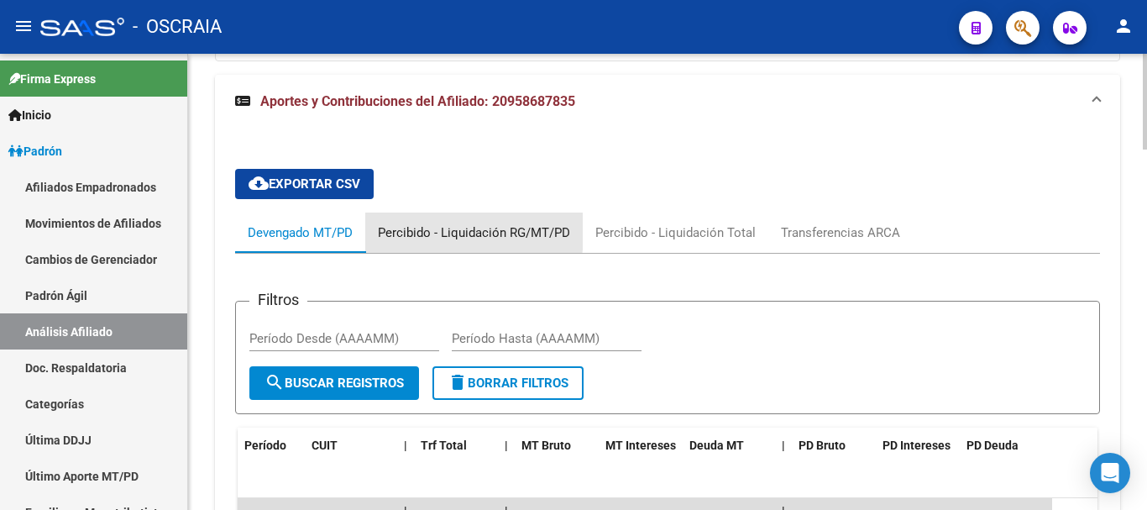
click at [413, 226] on div "Percibido - Liquidación RG/MT/PD" at bounding box center [474, 232] width 192 height 18
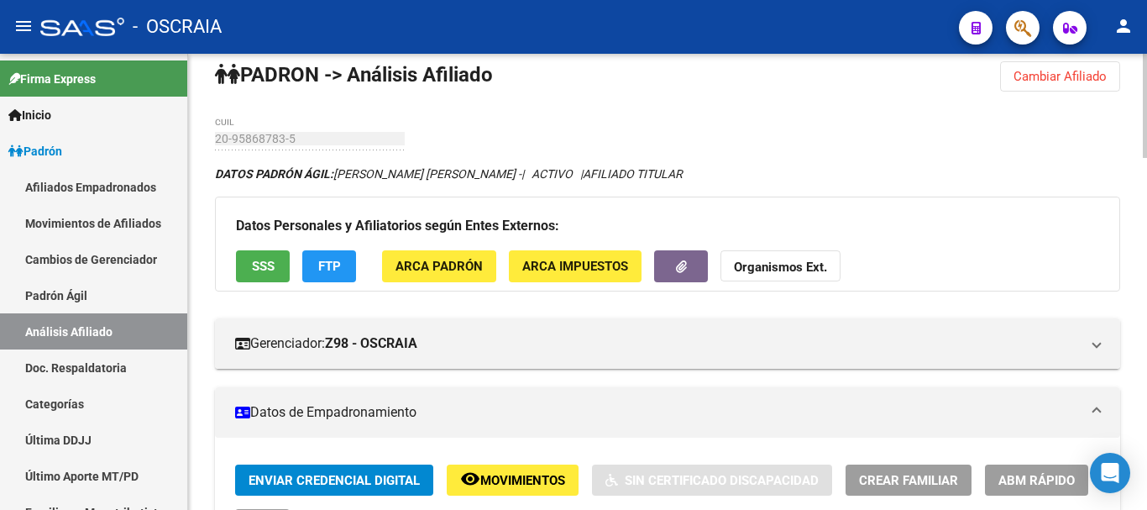
scroll to position [0, 0]
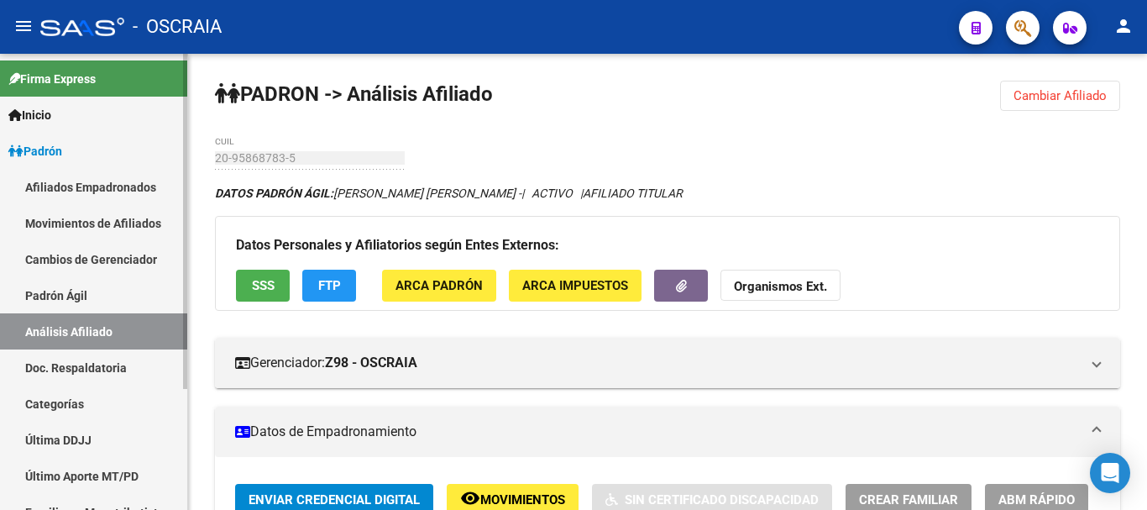
click at [78, 293] on link "Padrón Ágil" at bounding box center [93, 295] width 187 height 36
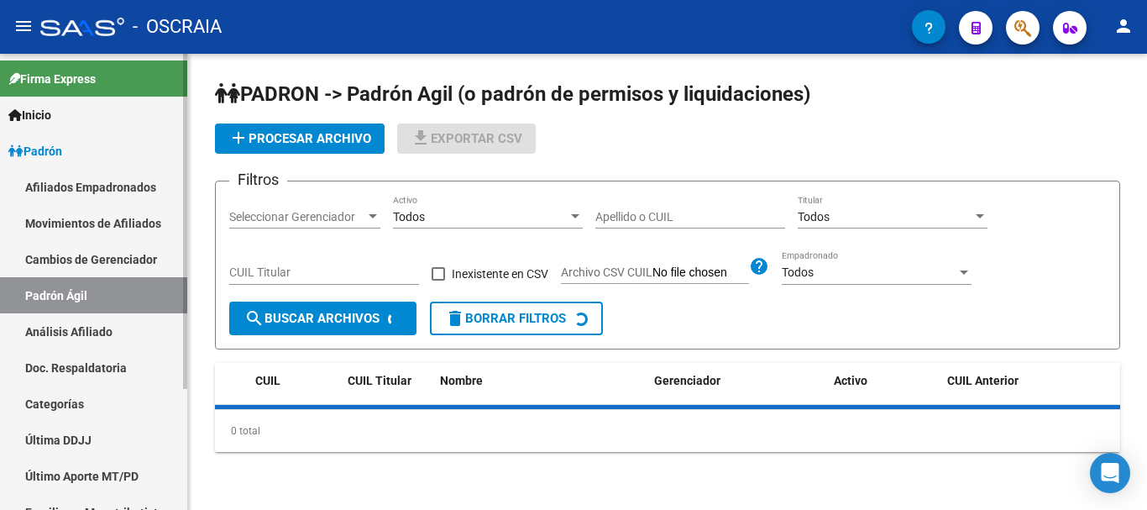
click at [78, 325] on link "Análisis Afiliado" at bounding box center [93, 331] width 187 height 36
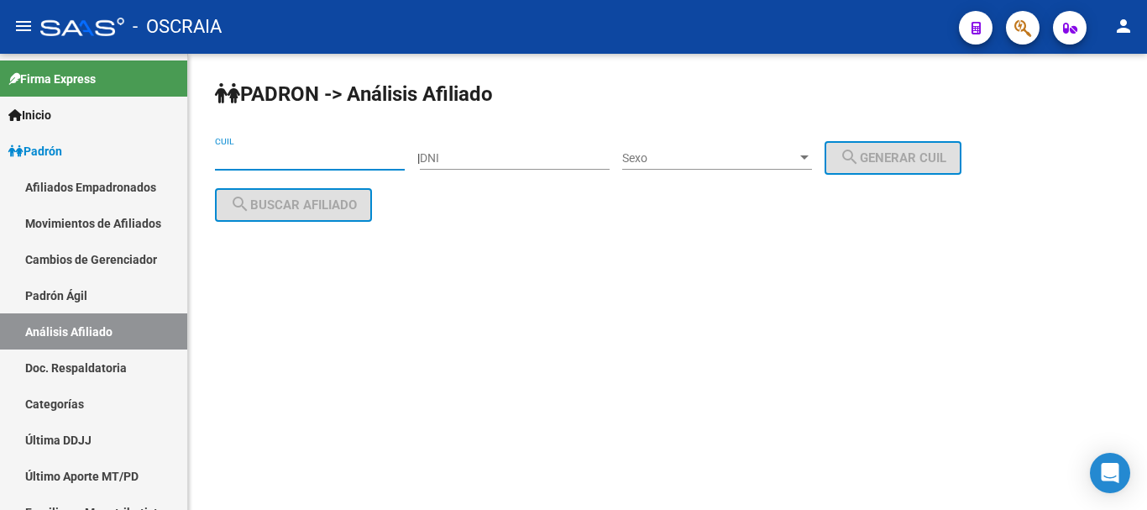
click at [371, 156] on input "CUIL" at bounding box center [310, 158] width 190 height 14
paste input "27-30342191-8"
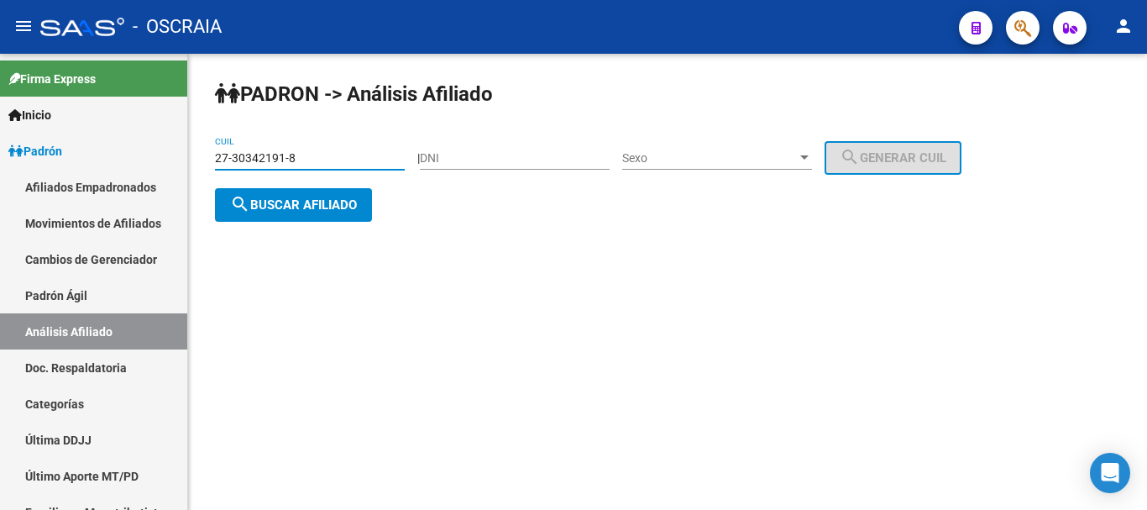
type input "27-30342191-8"
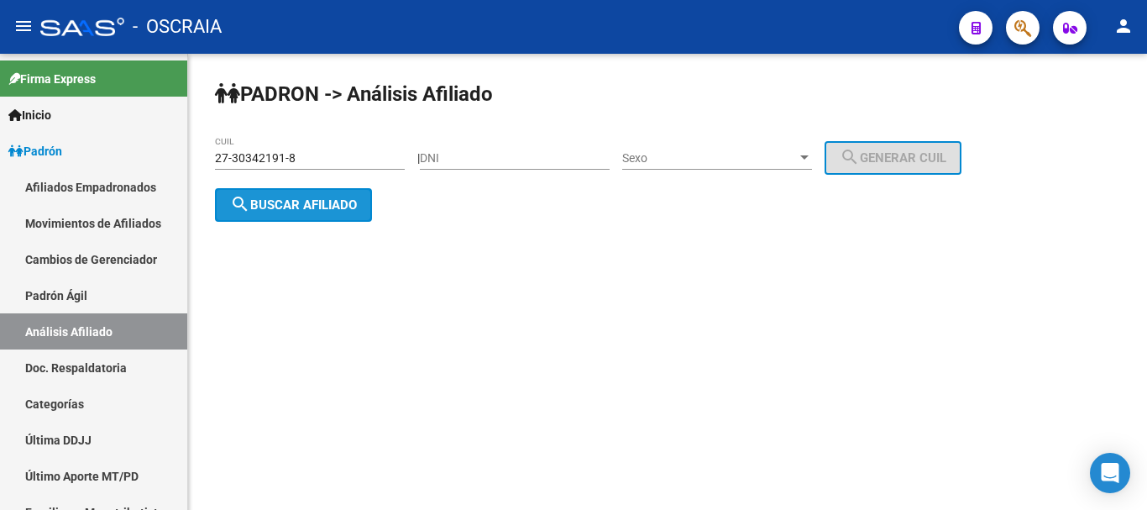
click at [353, 198] on span "search Buscar afiliado" at bounding box center [293, 204] width 127 height 15
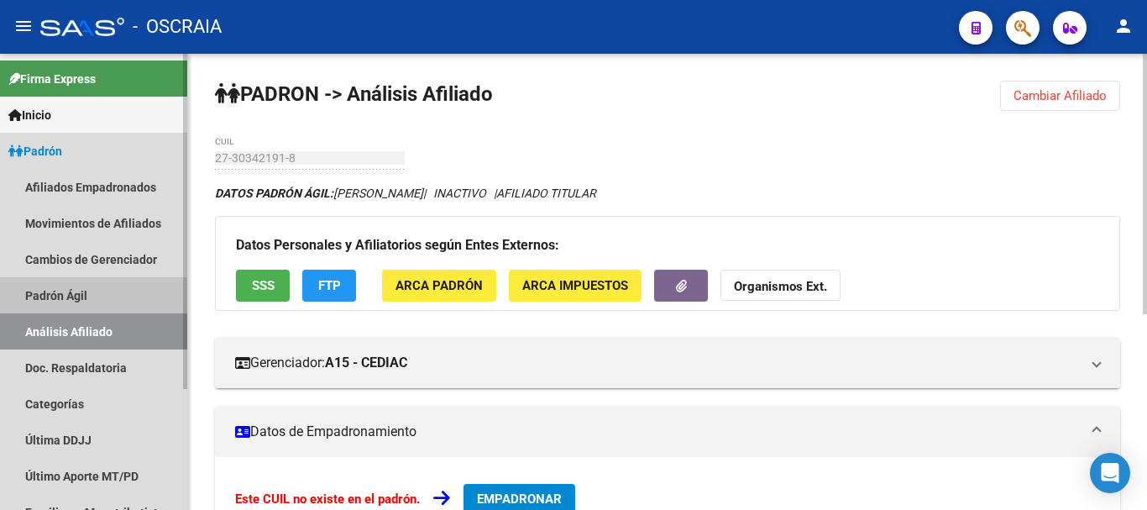
click at [52, 286] on link "Padrón Ágil" at bounding box center [93, 295] width 187 height 36
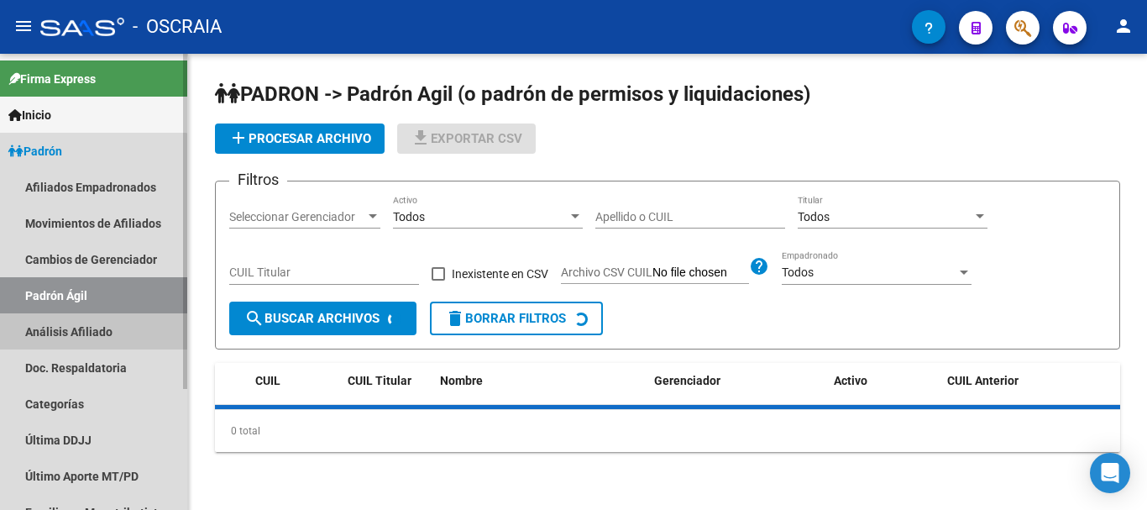
click at [58, 332] on link "Análisis Afiliado" at bounding box center [93, 331] width 187 height 36
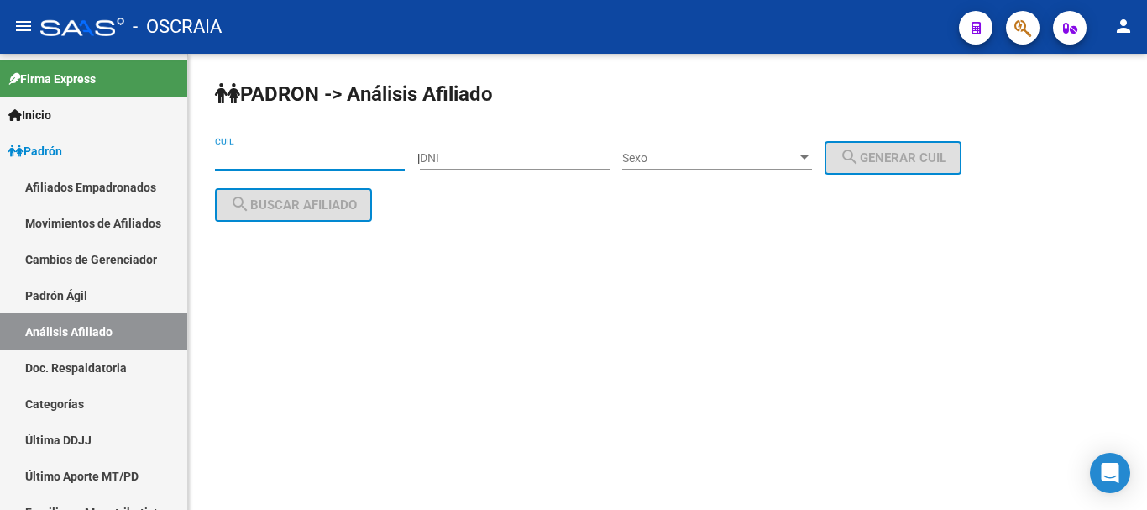
click at [264, 155] on input "CUIL" at bounding box center [310, 158] width 190 height 14
paste input "27-30342191-8"
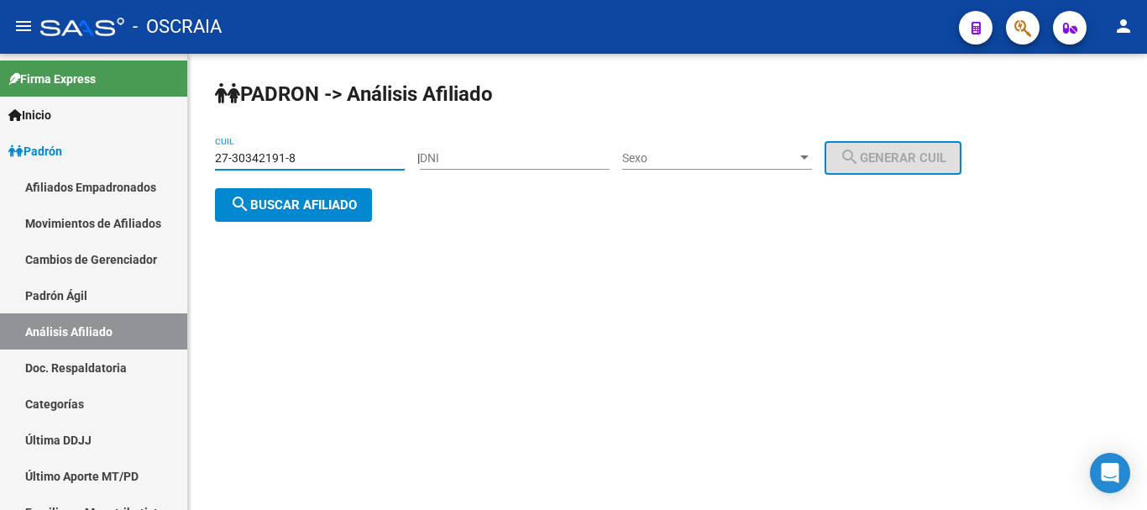
type input "27-30342191-8"
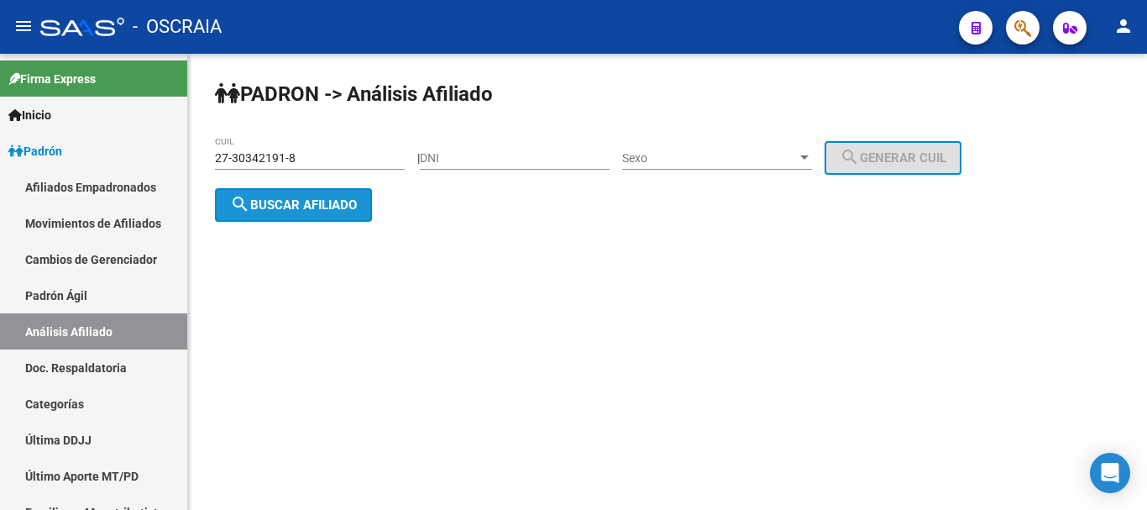
click at [330, 208] on span "search Buscar afiliado" at bounding box center [293, 204] width 127 height 15
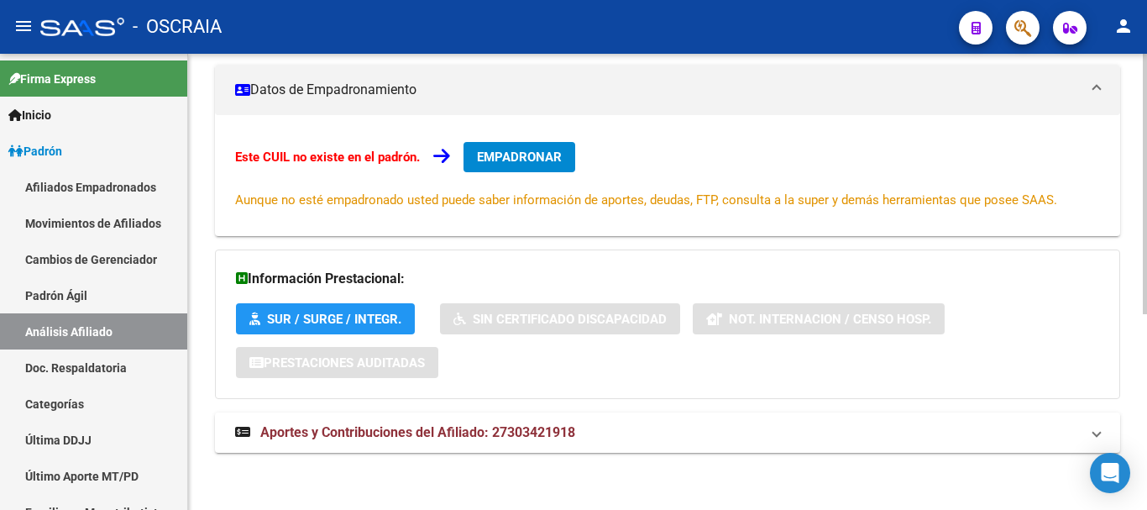
scroll to position [343, 0]
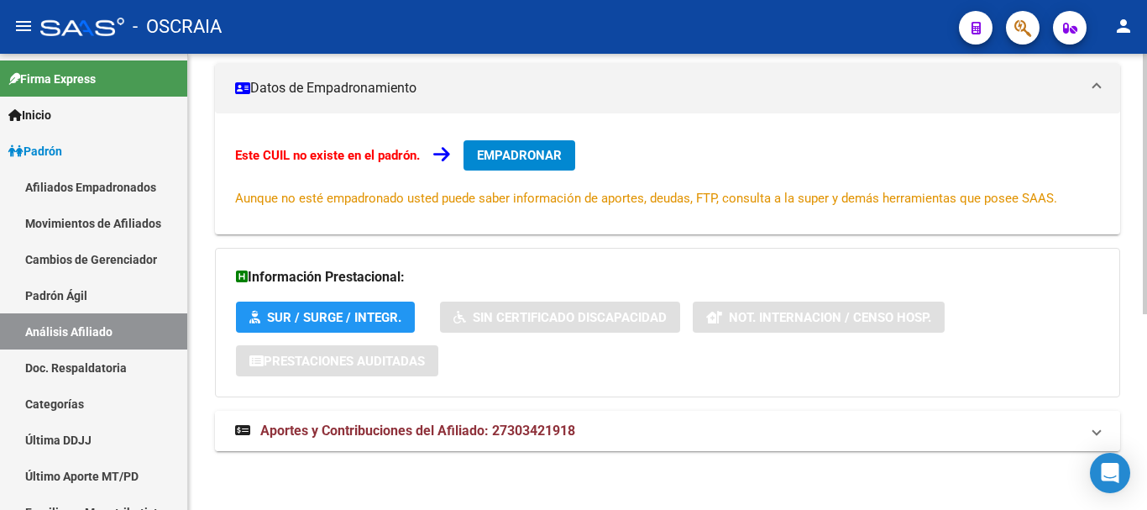
click at [440, 435] on span "Aportes y Contribuciones del Afiliado: 27303421918" at bounding box center [417, 430] width 315 height 16
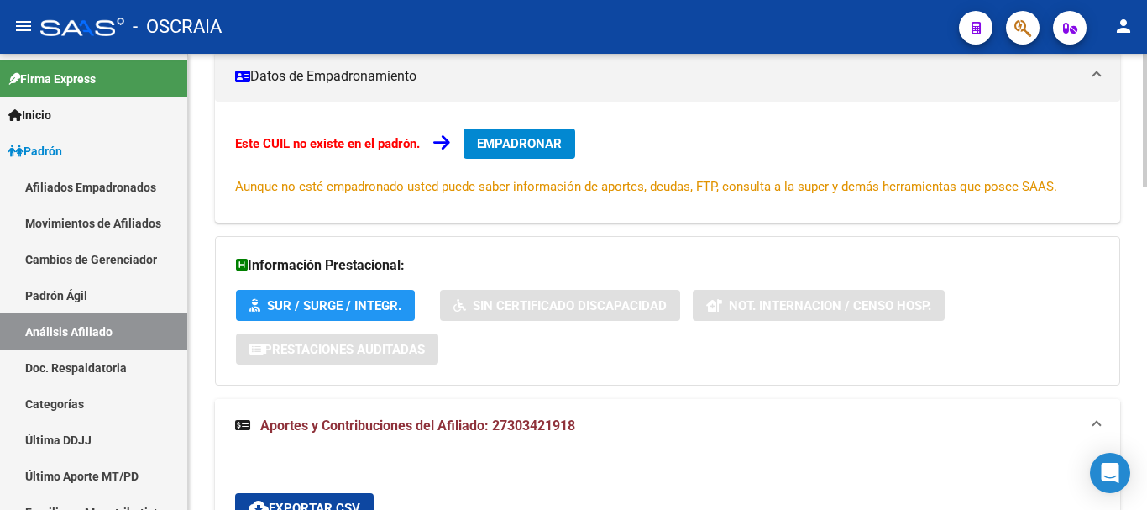
scroll to position [595, 0]
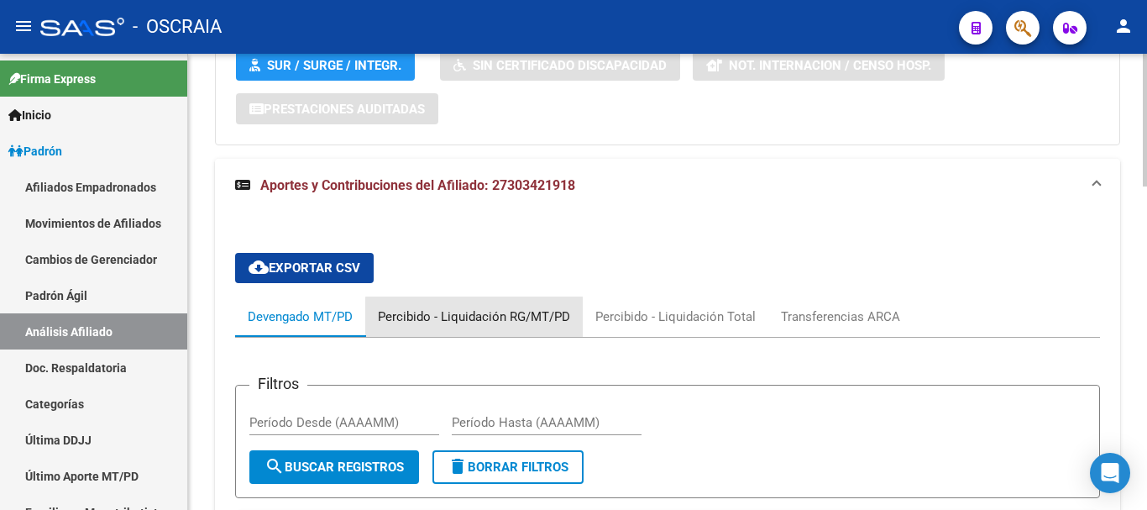
click at [509, 318] on div "Percibido - Liquidación RG/MT/PD" at bounding box center [474, 316] width 192 height 18
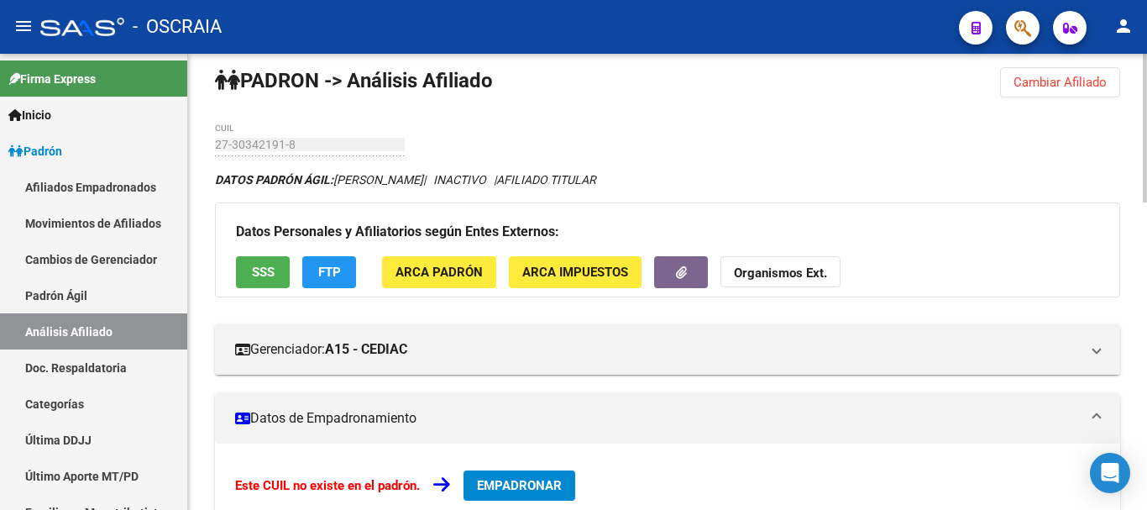
scroll to position [0, 0]
